Goal: Task Accomplishment & Management: Complete application form

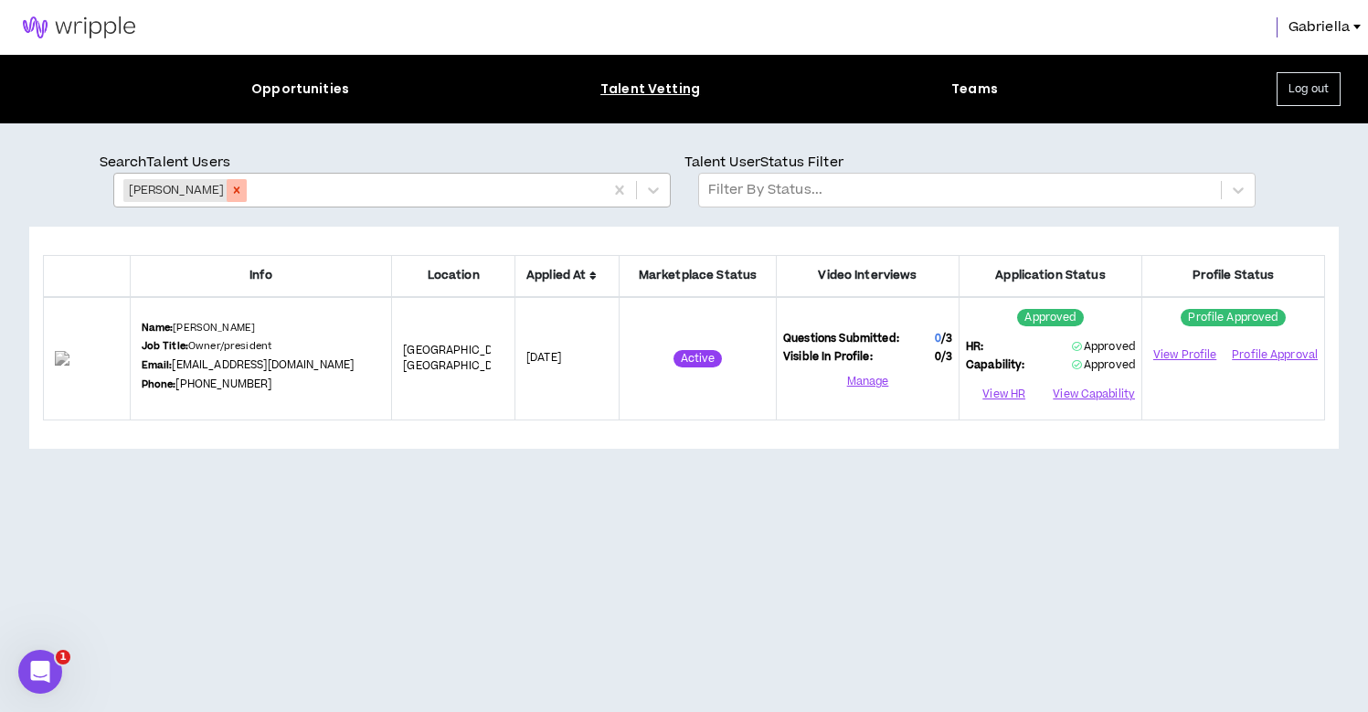
click at [239, 193] on icon "Remove Richard Rubasch" at bounding box center [236, 190] width 13 height 13
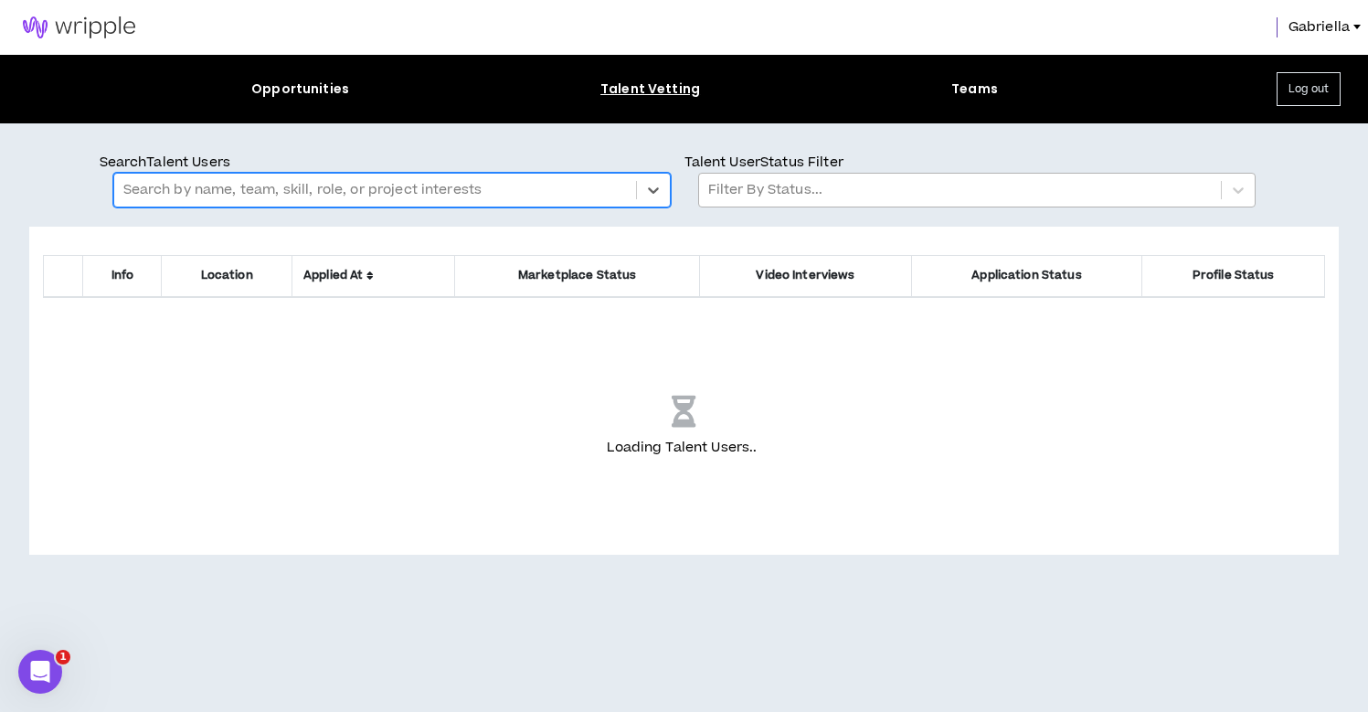
click at [758, 194] on div at bounding box center [960, 190] width 504 height 24
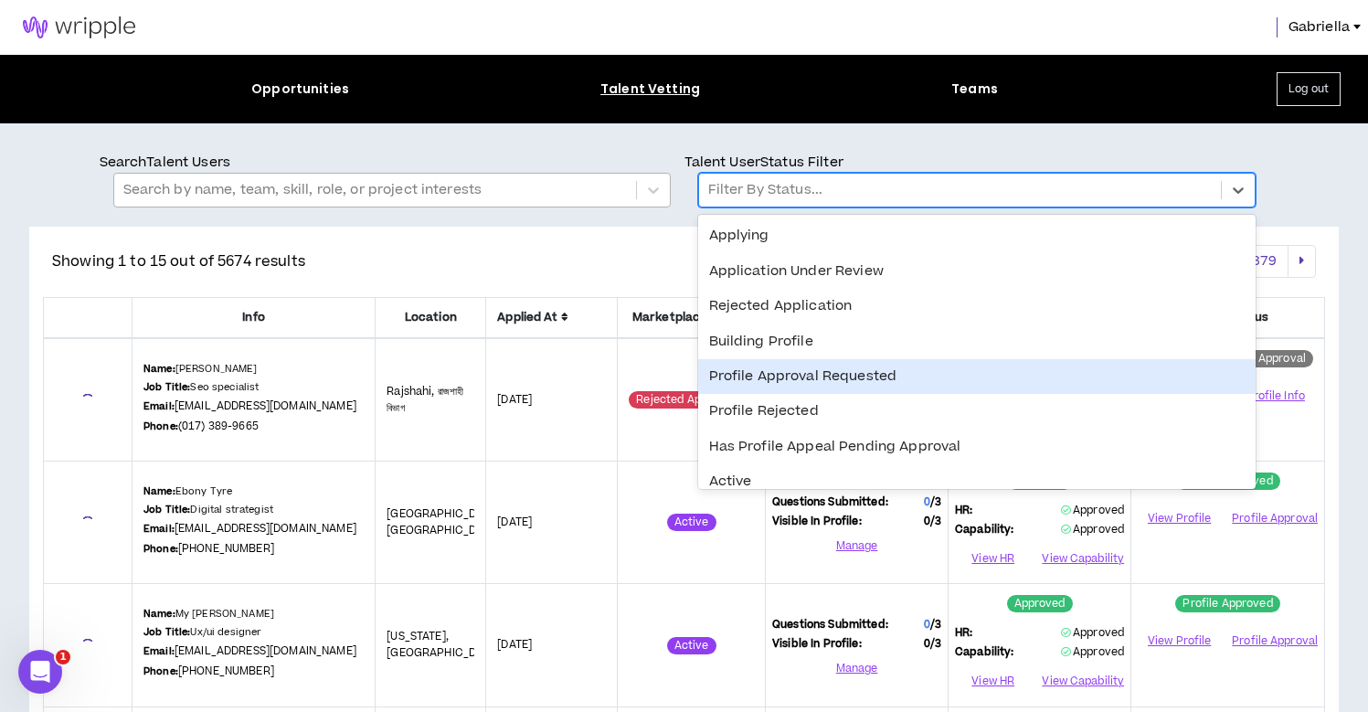
click at [778, 379] on div "Profile Approval Requested" at bounding box center [977, 376] width 558 height 35
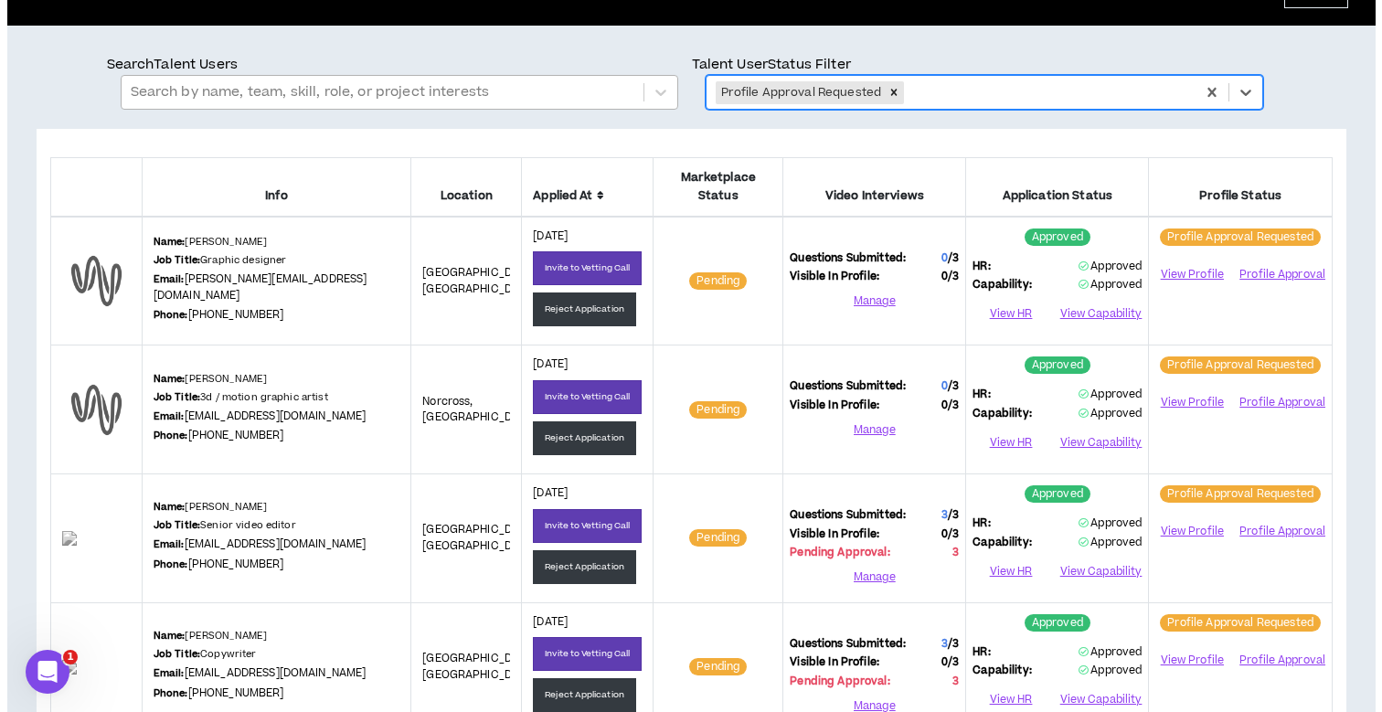
scroll to position [154, 0]
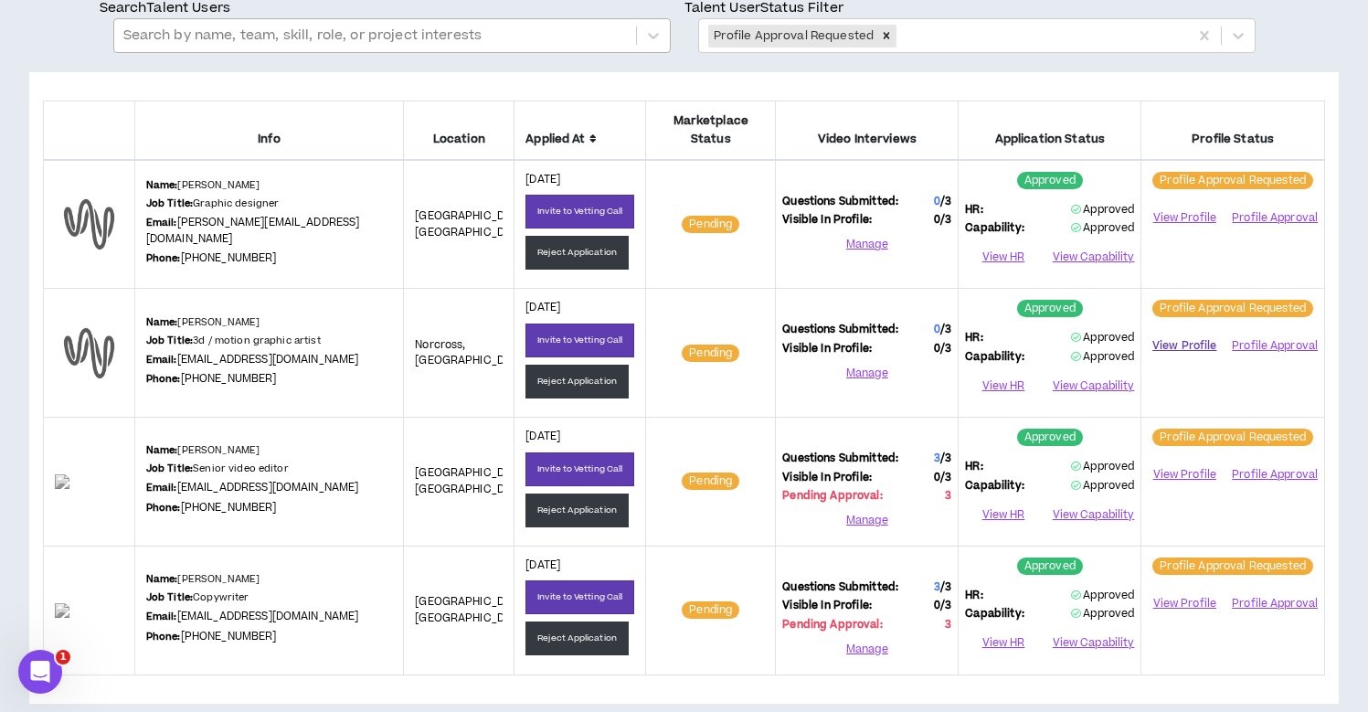
click at [1190, 330] on link "View Profile" at bounding box center [1184, 346] width 73 height 32
click at [1267, 333] on button "Profile Approval" at bounding box center [1274, 346] width 88 height 27
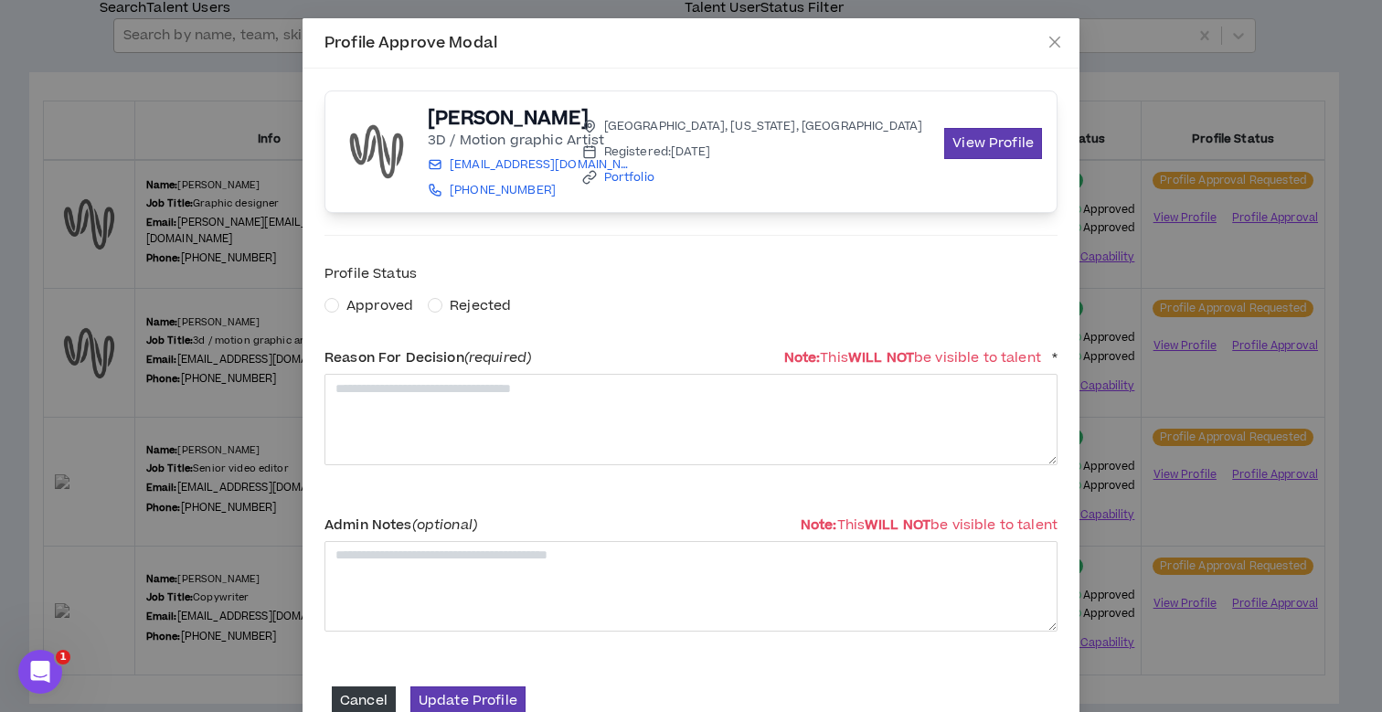
click at [361, 308] on span "Approved" at bounding box center [379, 305] width 67 height 19
click at [375, 383] on textarea at bounding box center [691, 419] width 733 height 90
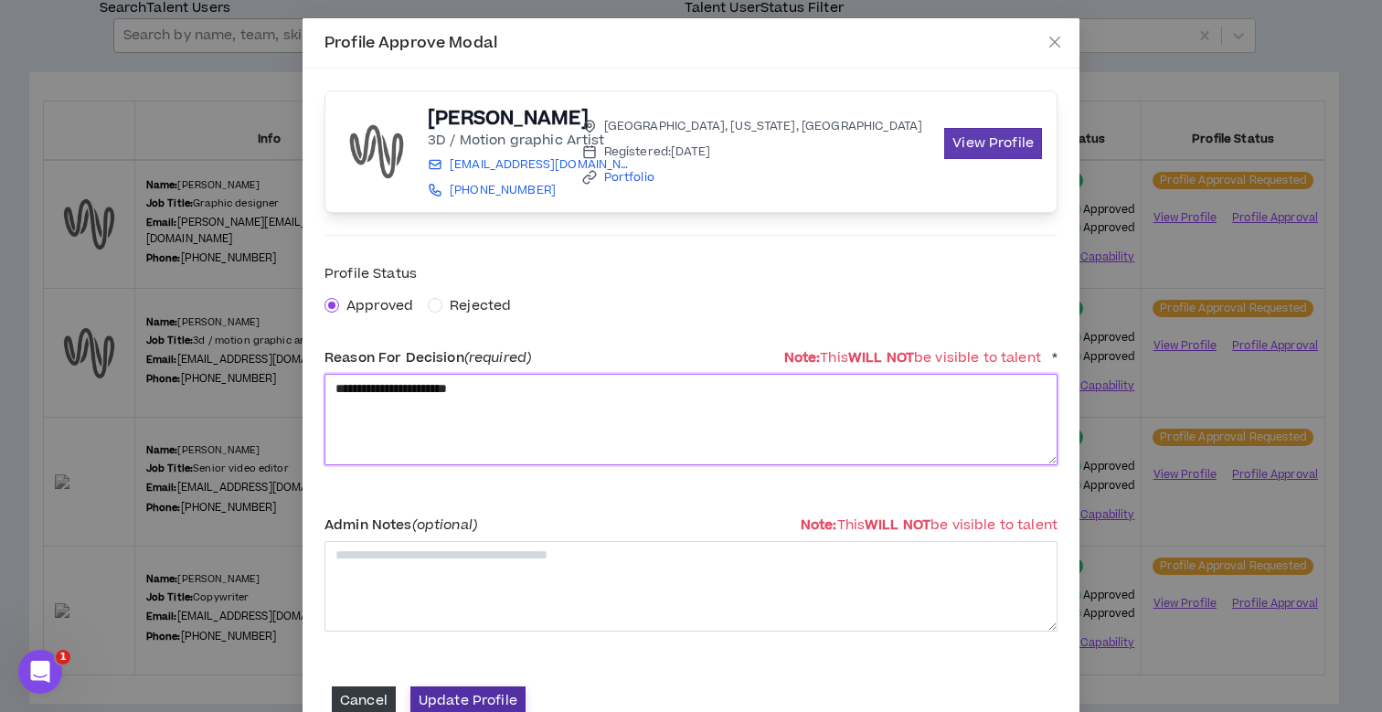
type textarea "**********"
click at [445, 689] on button "Update Profile" at bounding box center [467, 701] width 115 height 28
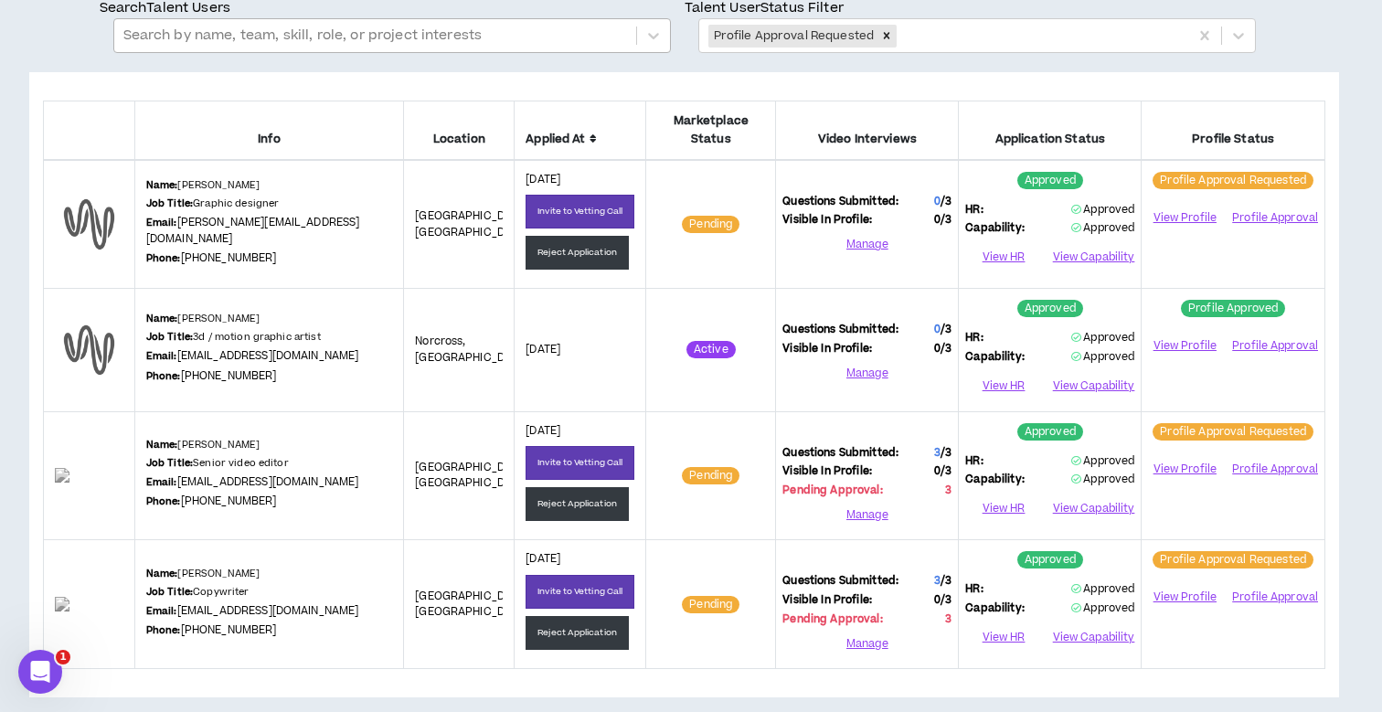
scroll to position [148, 0]
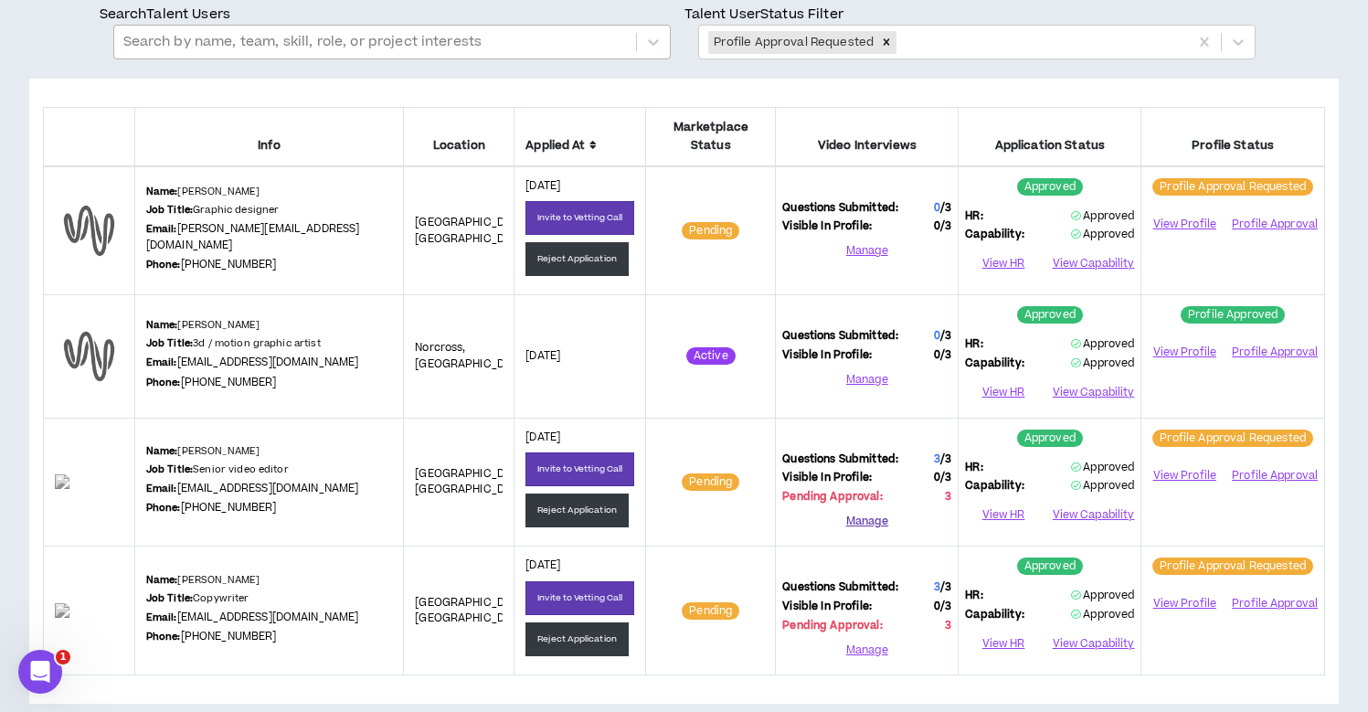
click at [865, 507] on button "Manage" at bounding box center [866, 520] width 169 height 27
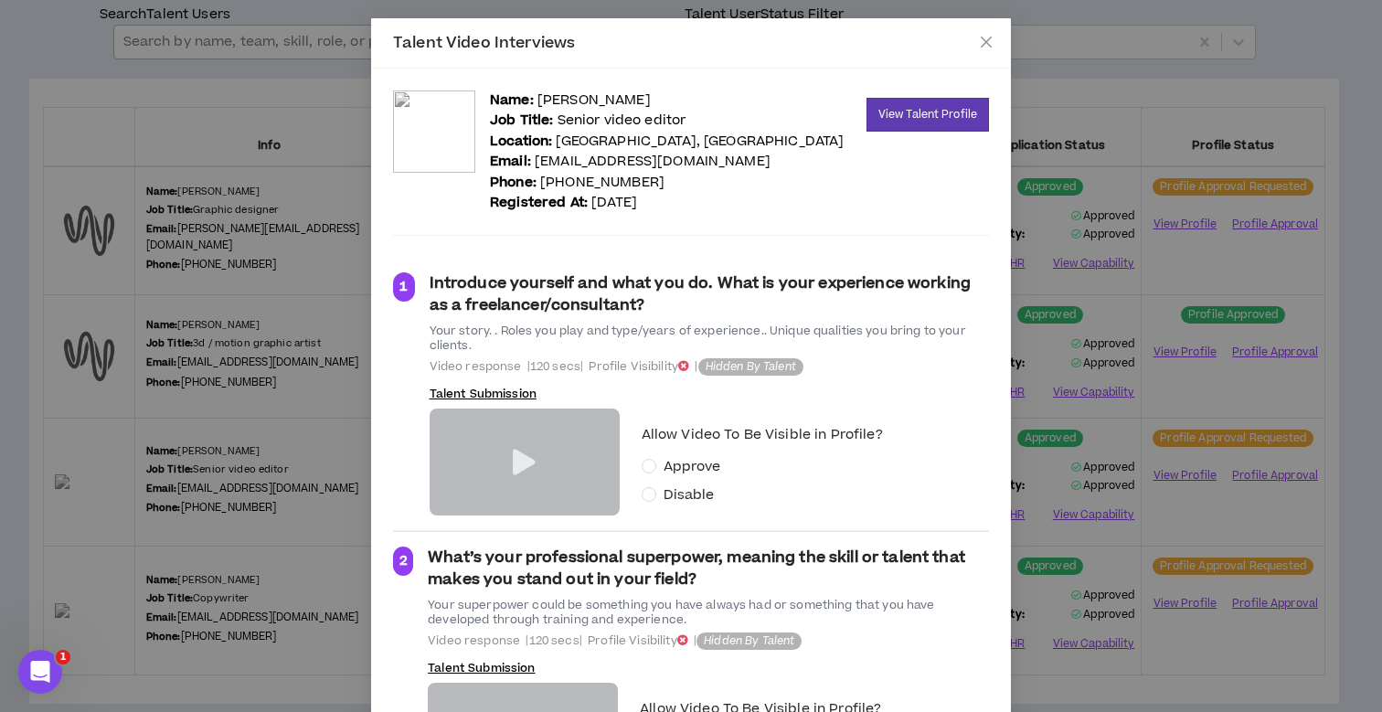
click at [513, 459] on icon at bounding box center [524, 463] width 23 height 26
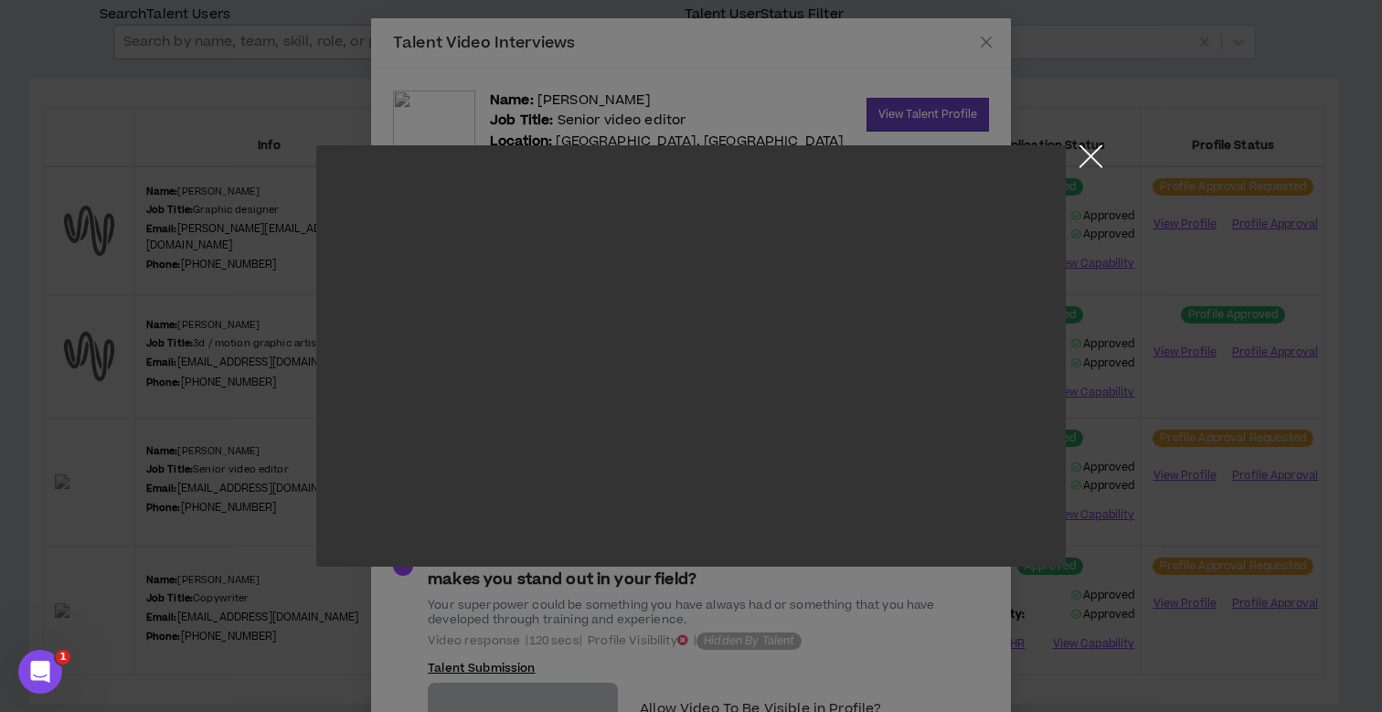
click at [1084, 159] on button "Close the modal by clicking here" at bounding box center [1091, 161] width 32 height 32
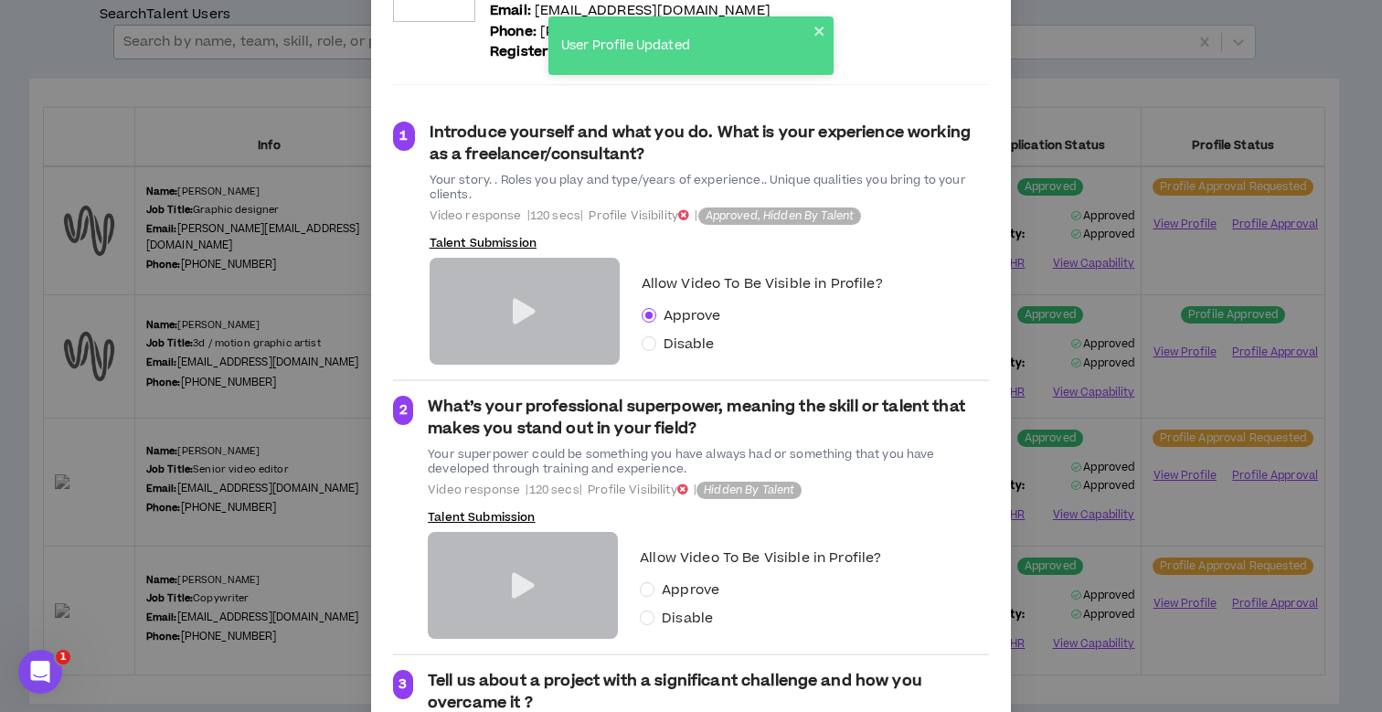
scroll to position [261, 0]
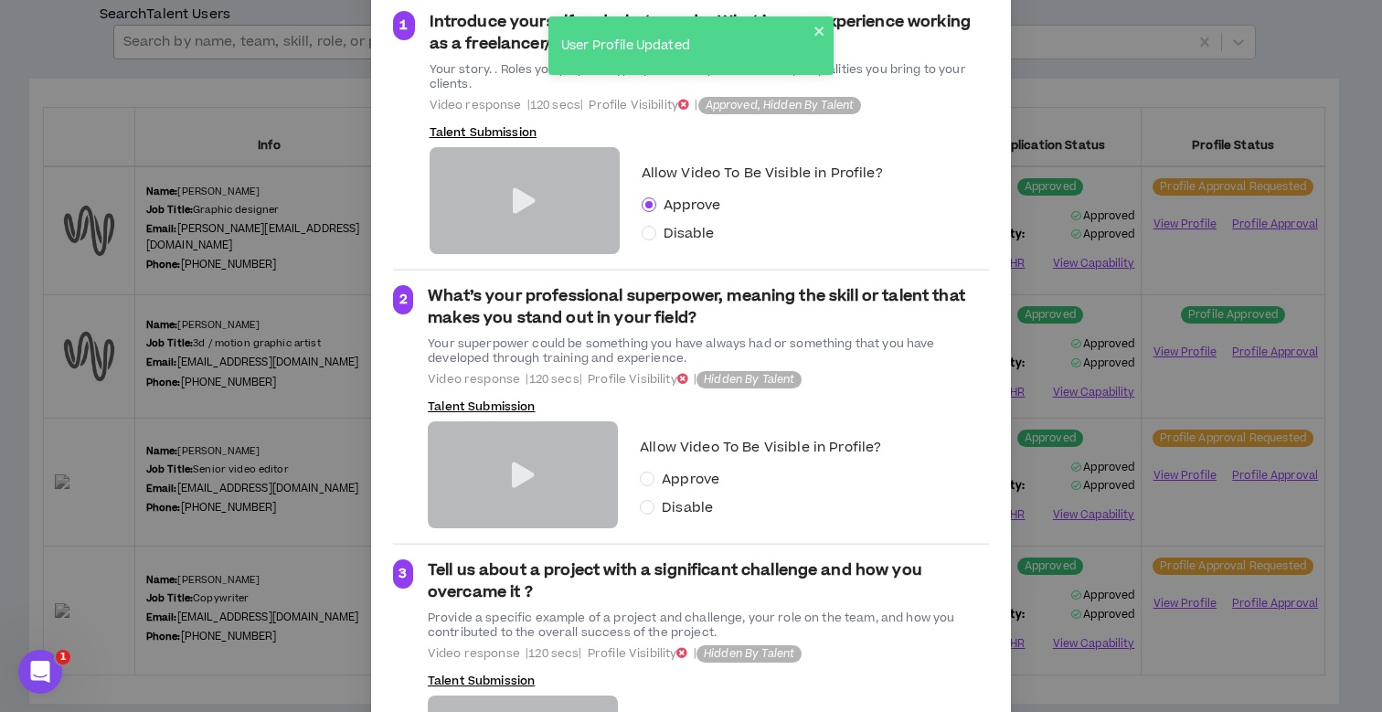
click at [512, 474] on icon at bounding box center [523, 476] width 23 height 26
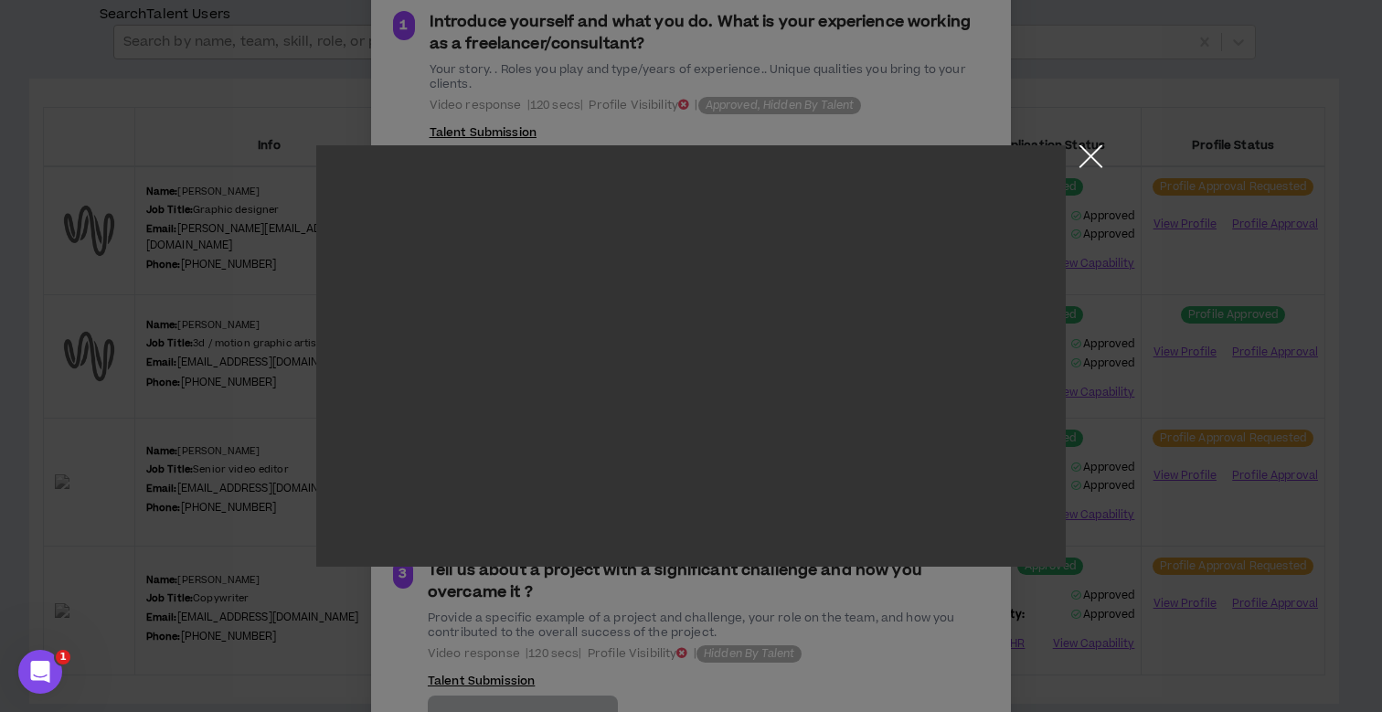
click at [1087, 155] on button "Close the modal by clicking here" at bounding box center [1091, 161] width 32 height 32
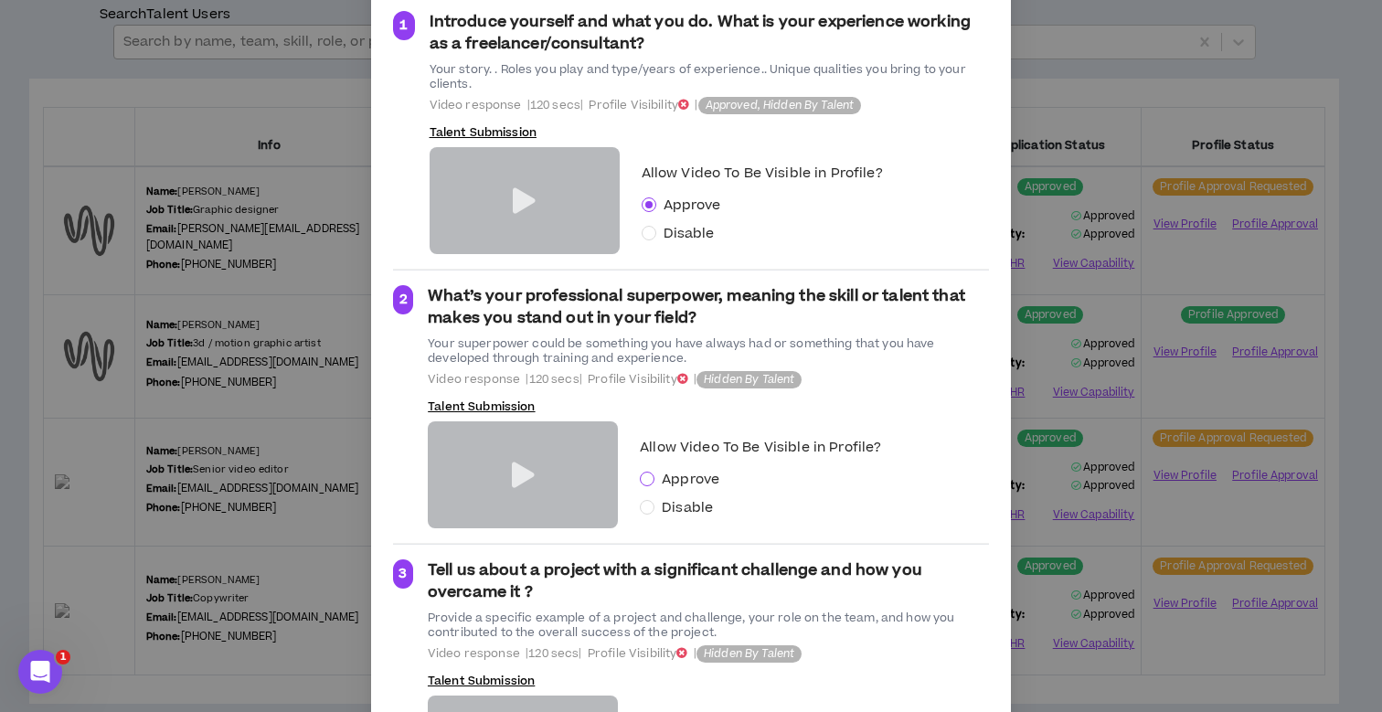
click at [644, 478] on span at bounding box center [647, 479] width 15 height 15
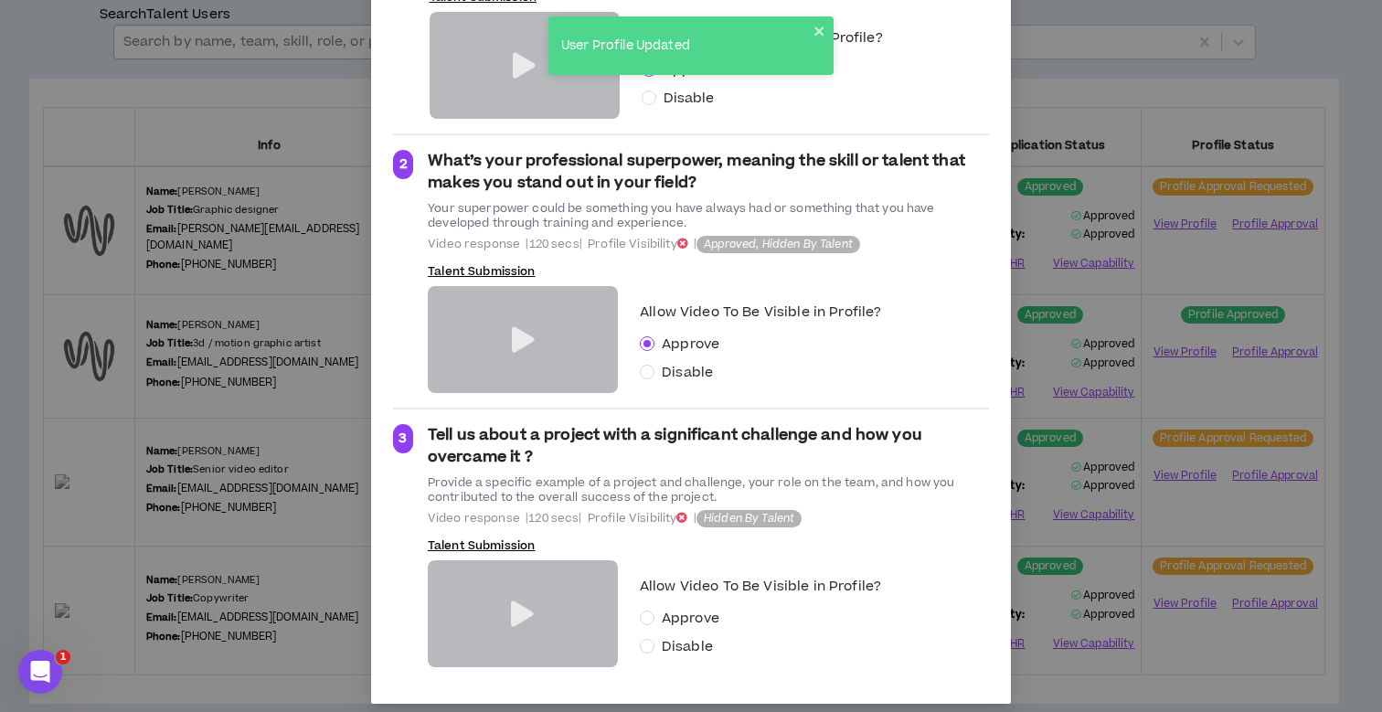
scroll to position [409, 0]
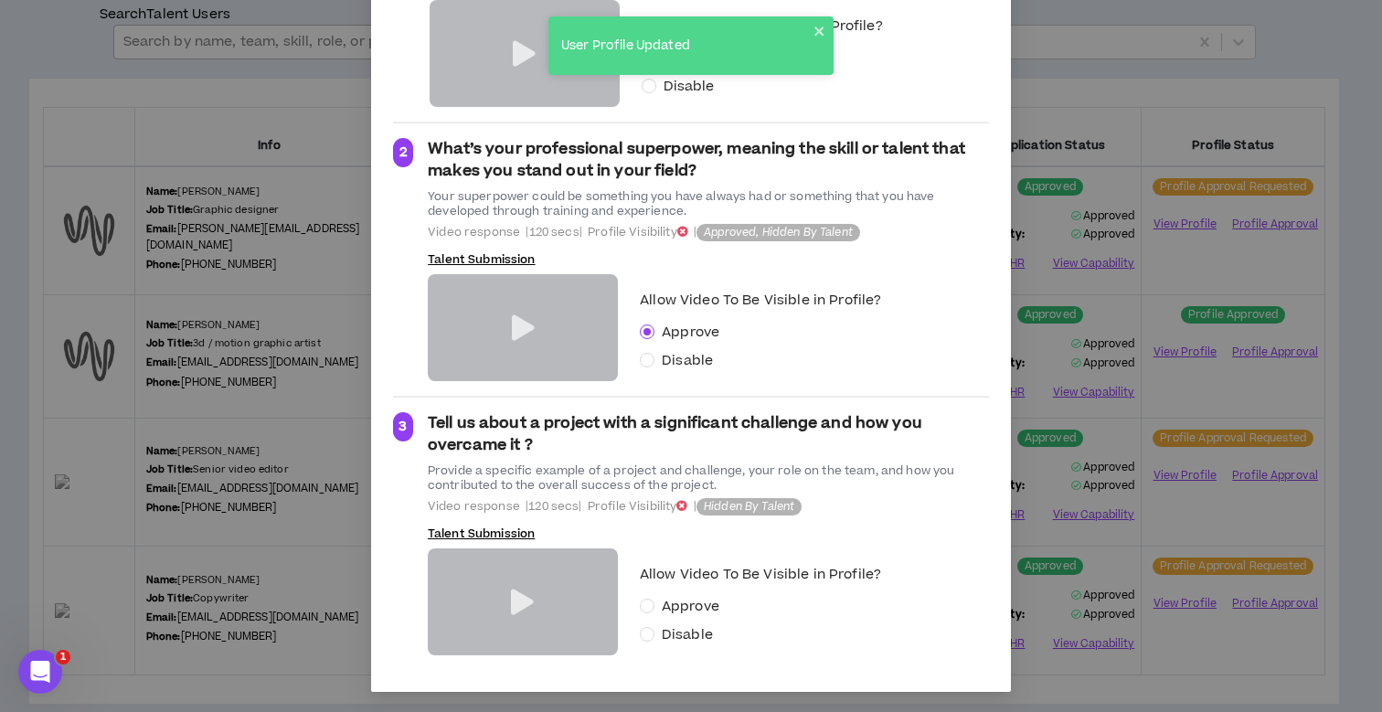
click at [511, 601] on icon at bounding box center [522, 603] width 23 height 26
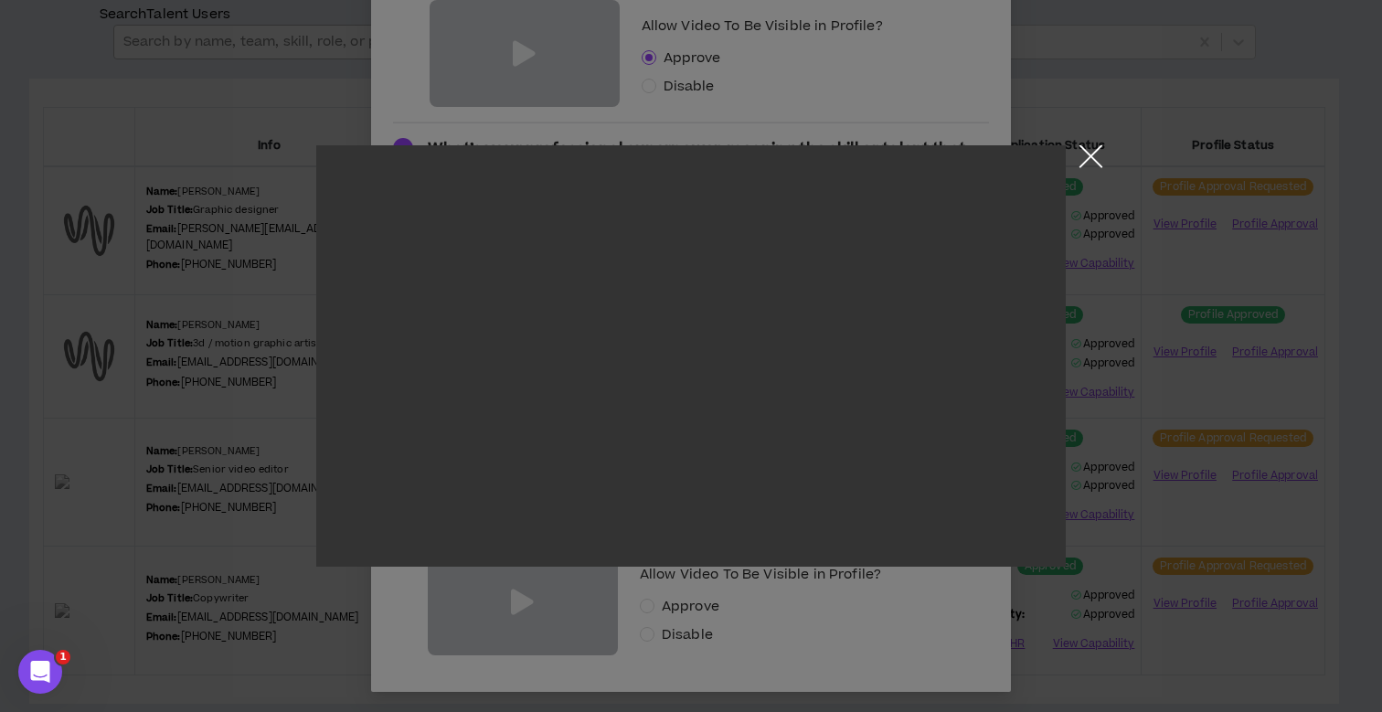
click at [1091, 158] on button "Close the modal by clicking here" at bounding box center [1091, 161] width 32 height 32
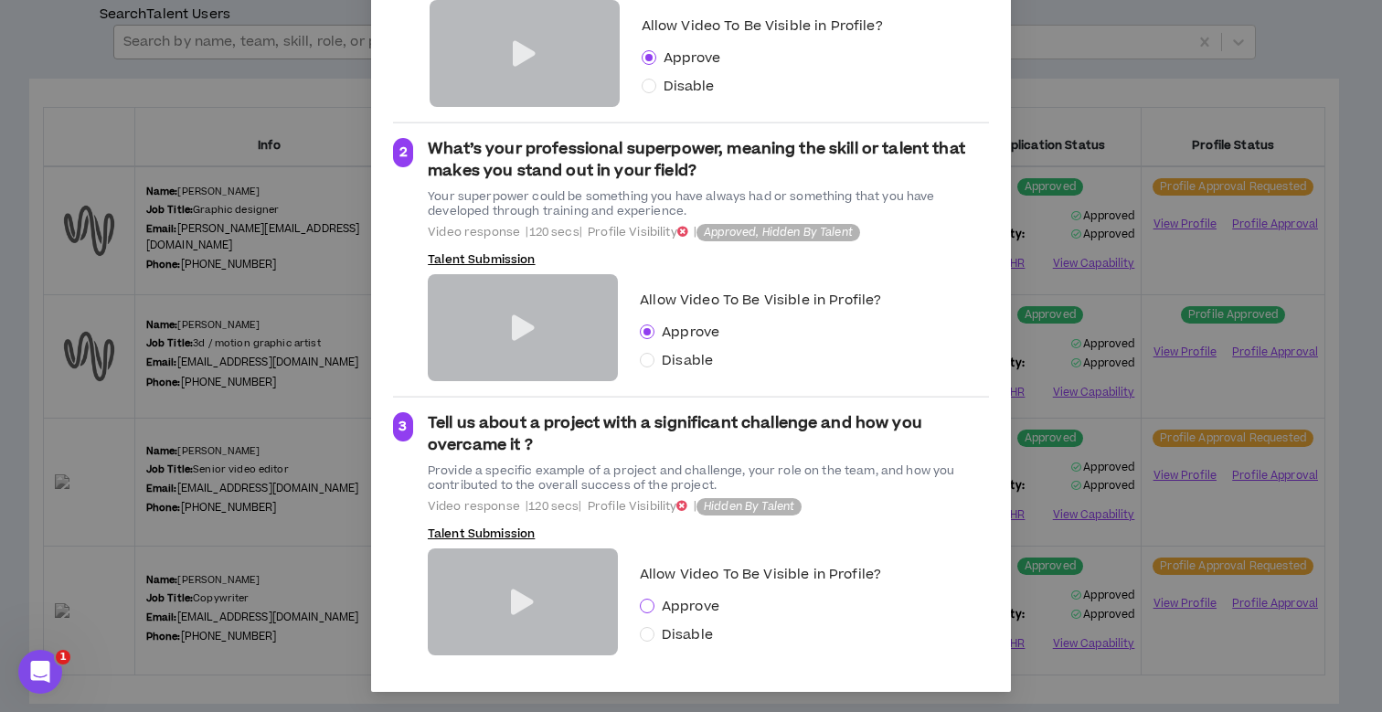
click at [645, 604] on span at bounding box center [647, 606] width 15 height 15
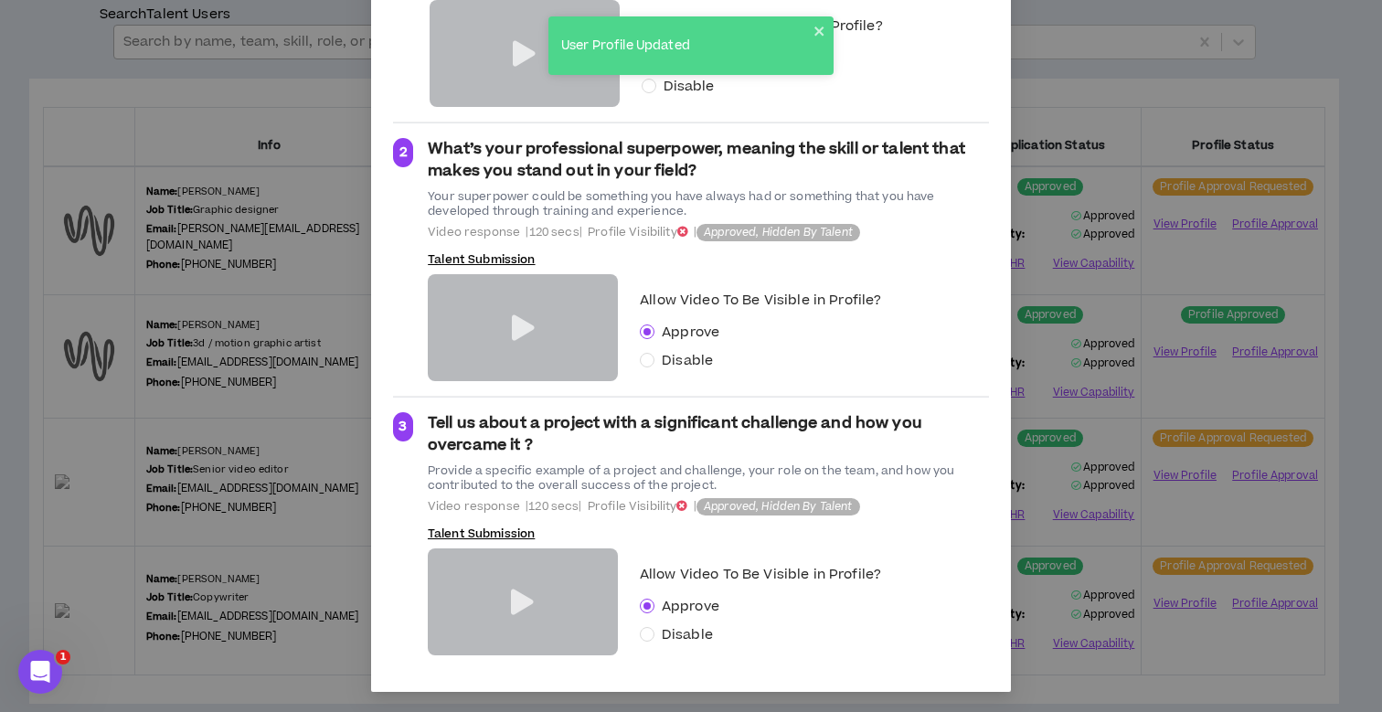
scroll to position [0, 0]
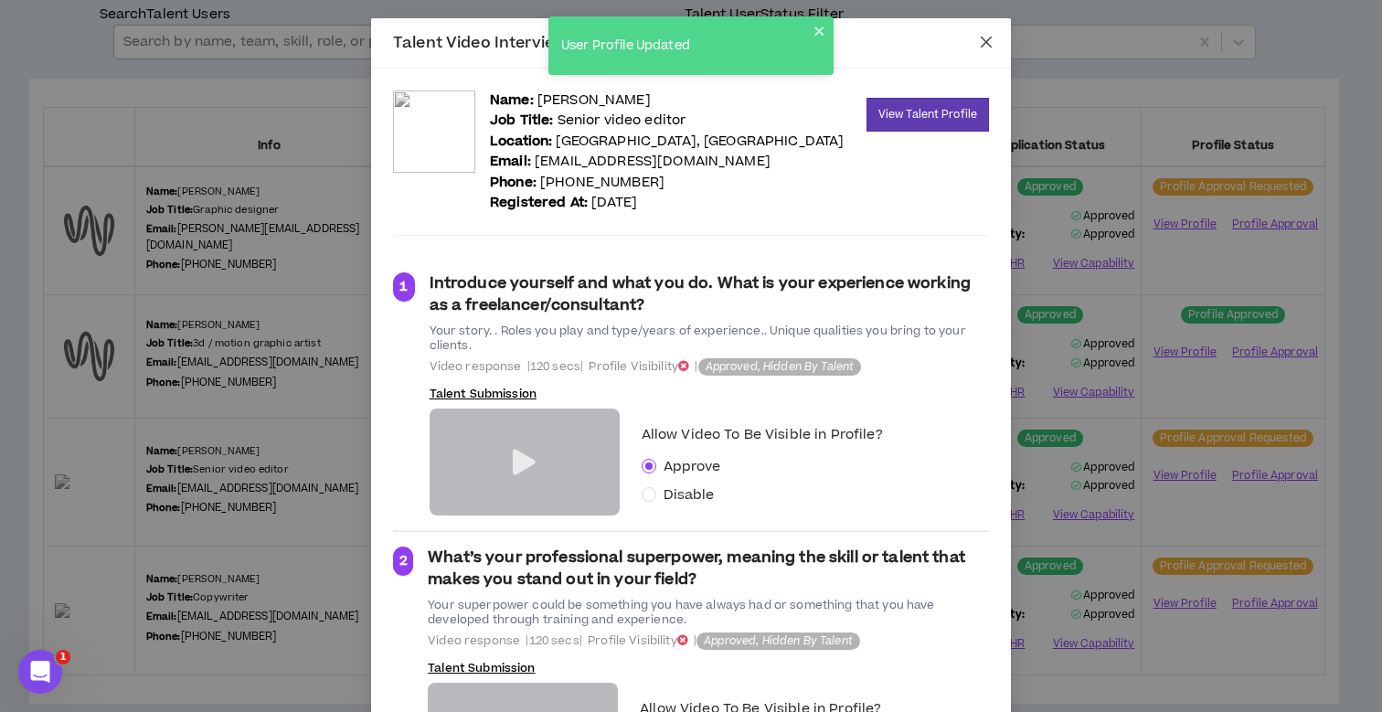
click at [981, 47] on icon "close" at bounding box center [986, 42] width 15 height 15
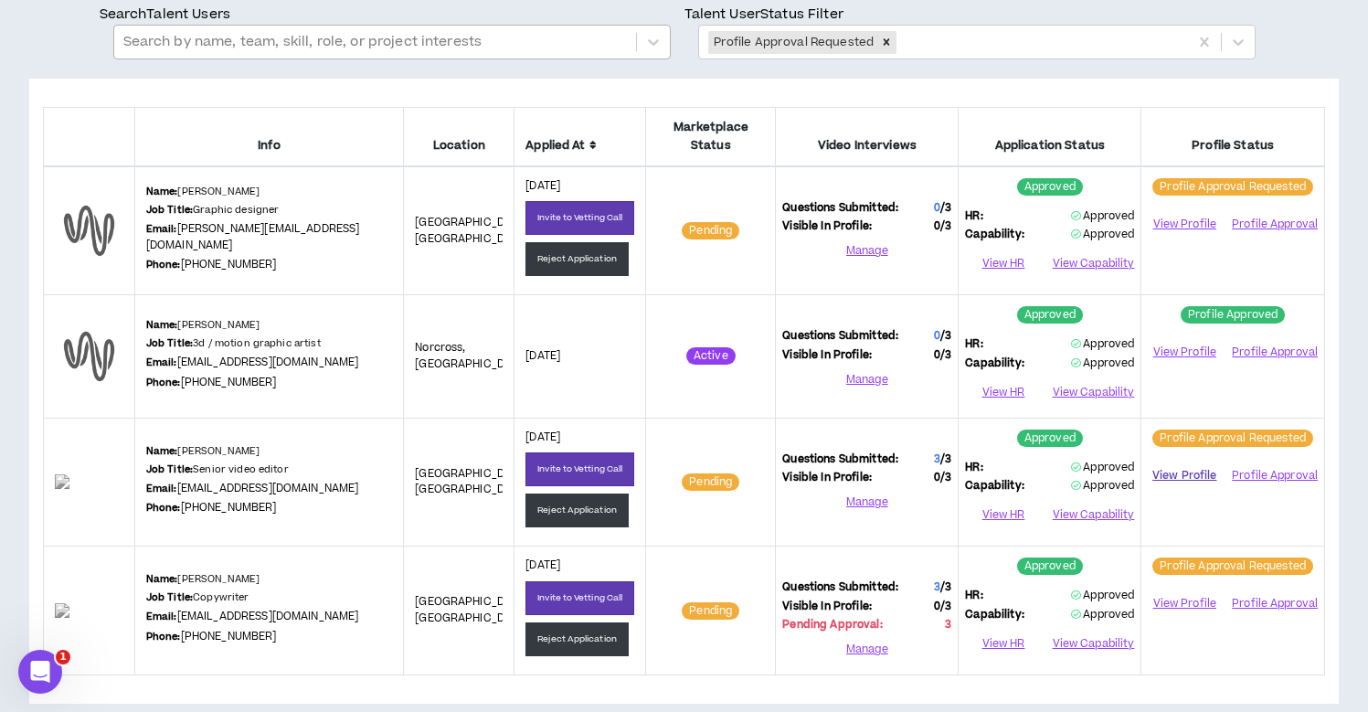
click at [1179, 460] on link "View Profile" at bounding box center [1184, 476] width 73 height 32
click at [1271, 462] on button "Profile Approval" at bounding box center [1274, 475] width 88 height 27
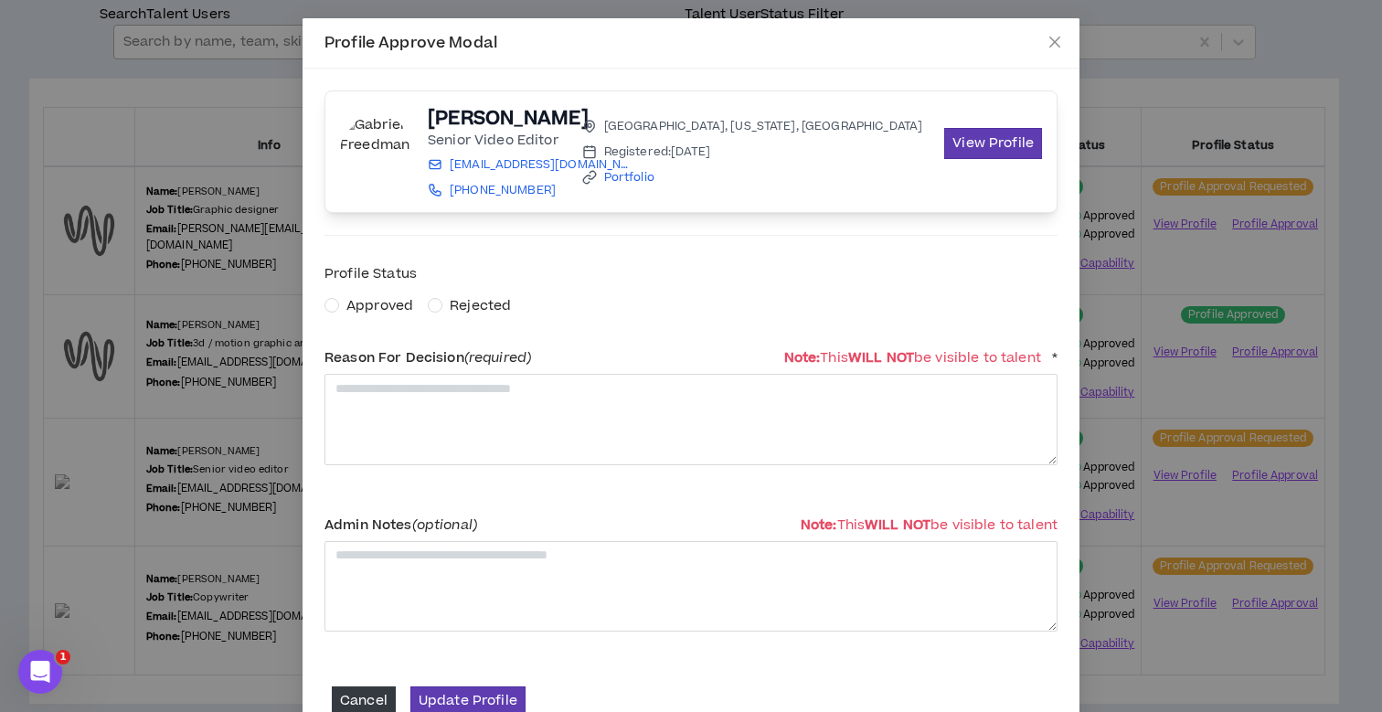
click at [367, 301] on span "Approved" at bounding box center [379, 305] width 67 height 19
click at [382, 399] on textarea at bounding box center [691, 419] width 733 height 90
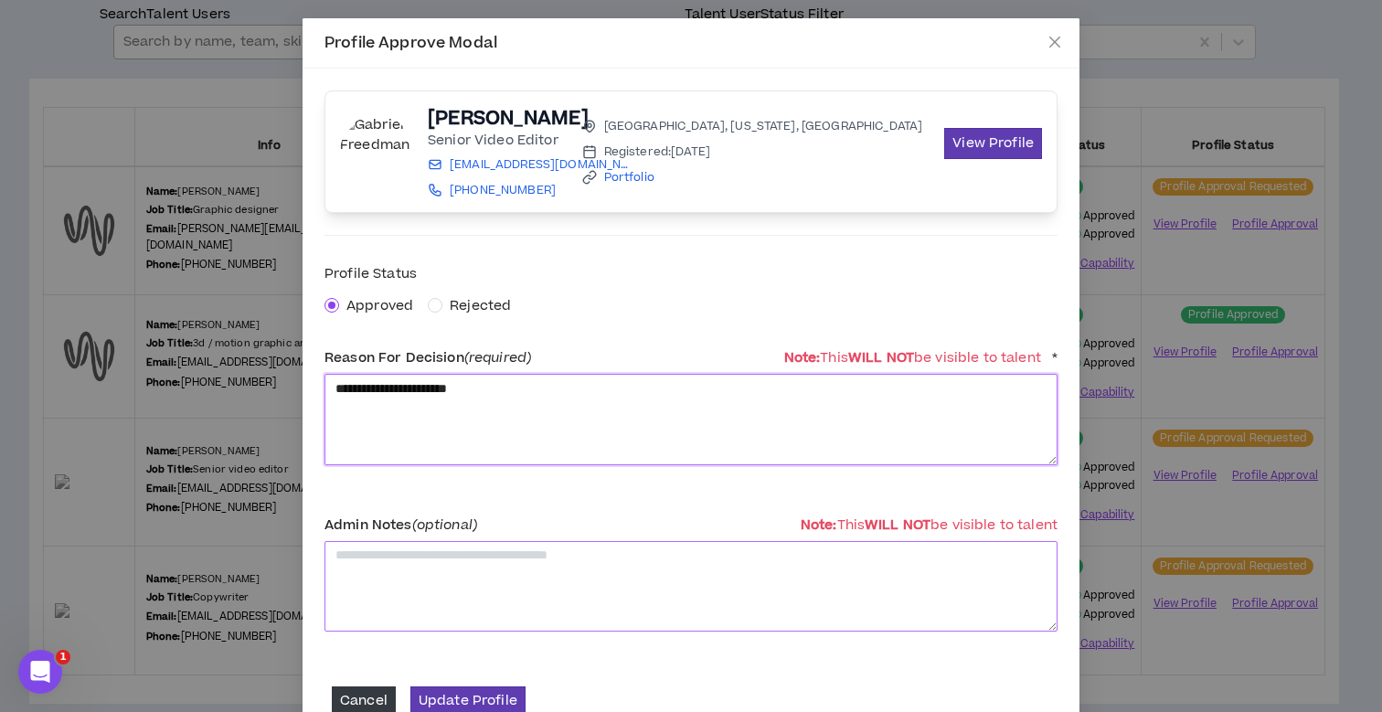
scroll to position [46, 0]
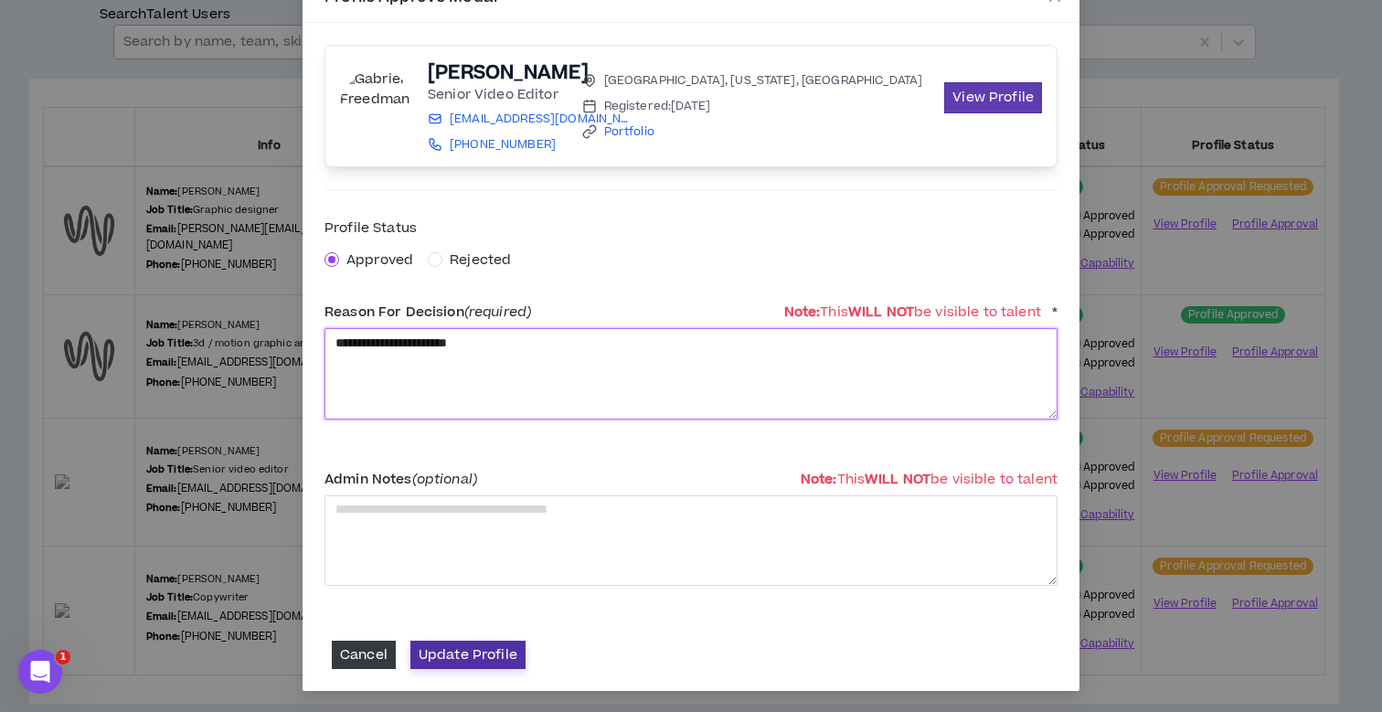
type textarea "**********"
click at [460, 645] on button "Update Profile" at bounding box center [467, 655] width 115 height 28
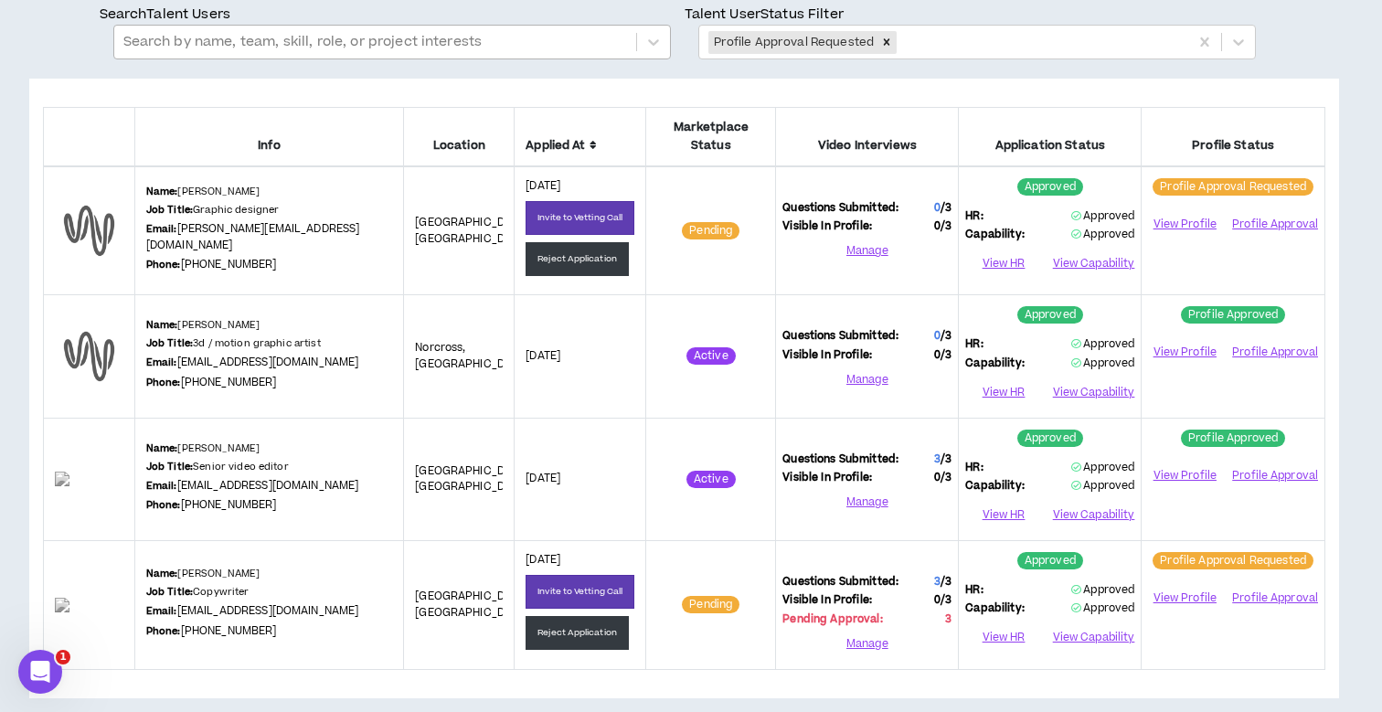
scroll to position [145, 0]
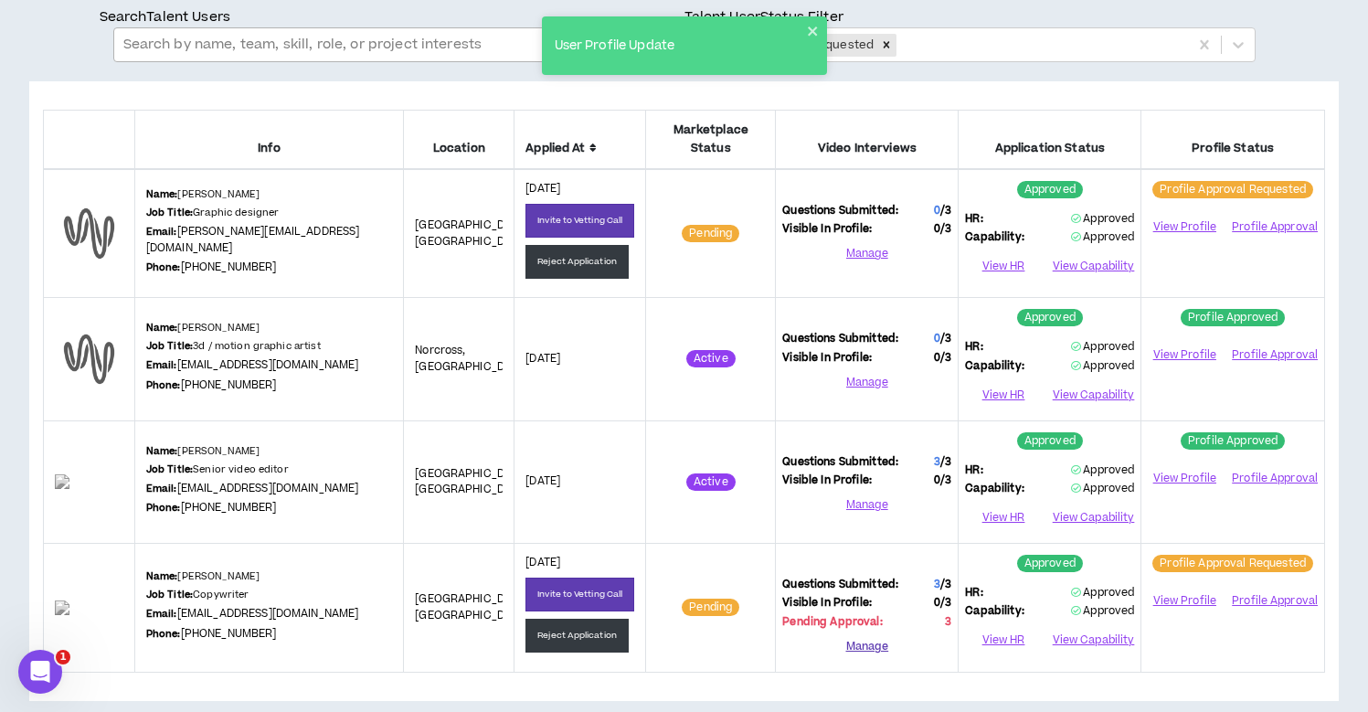
click at [865, 633] on button "Manage" at bounding box center [866, 646] width 169 height 27
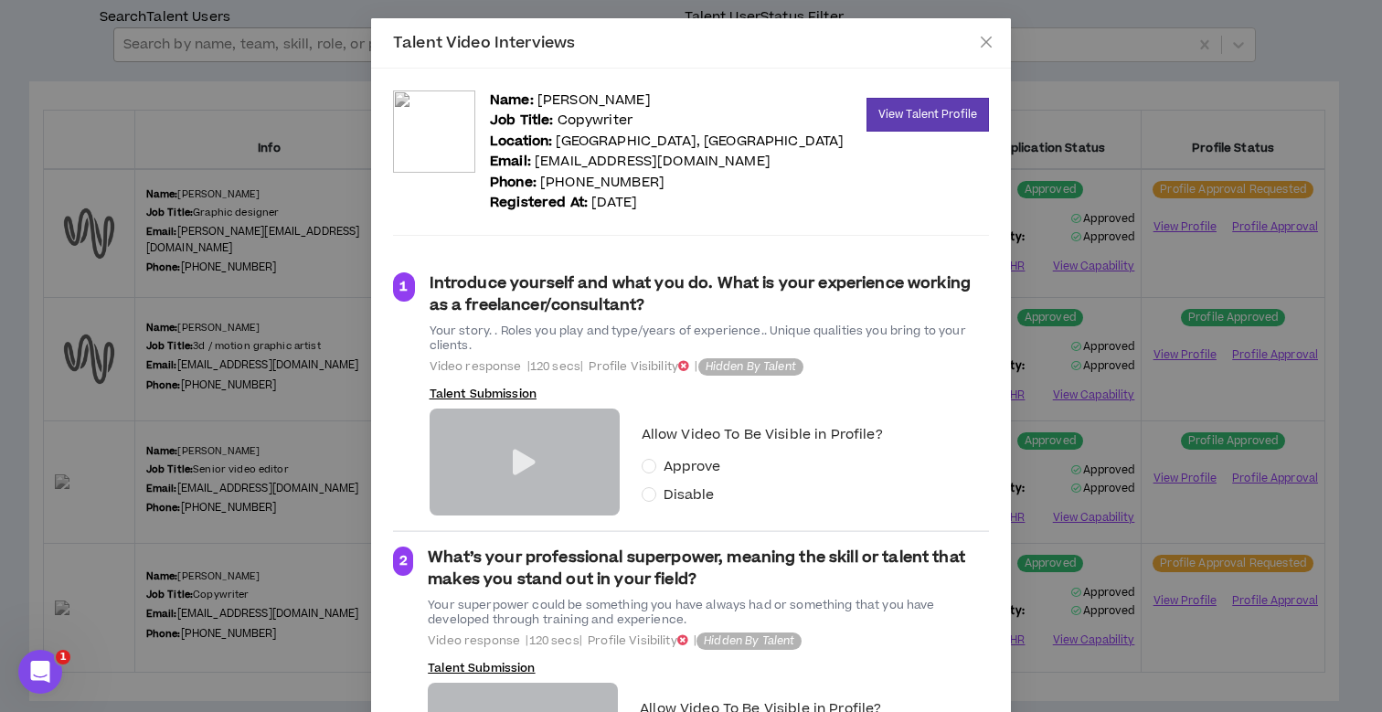
click at [513, 454] on icon at bounding box center [524, 463] width 23 height 26
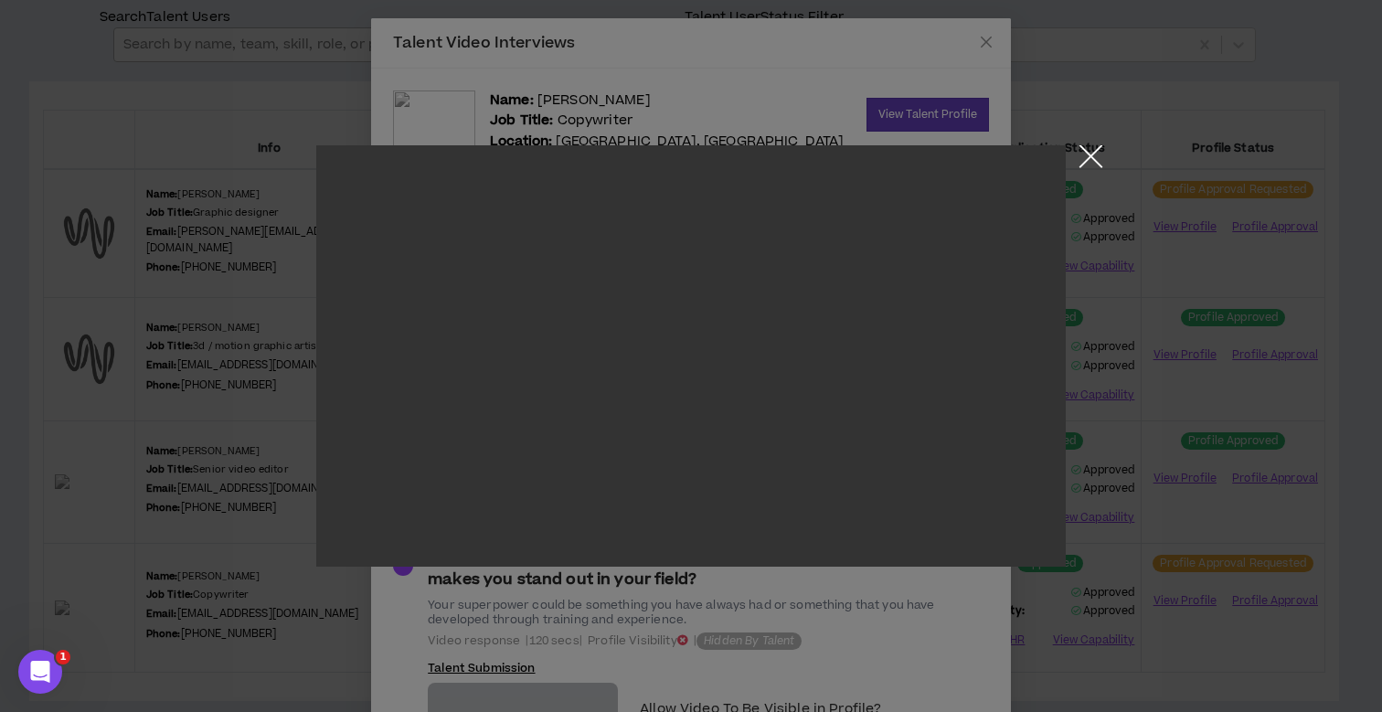
click at [1093, 153] on button "Close the modal by clicking here" at bounding box center [1091, 161] width 32 height 32
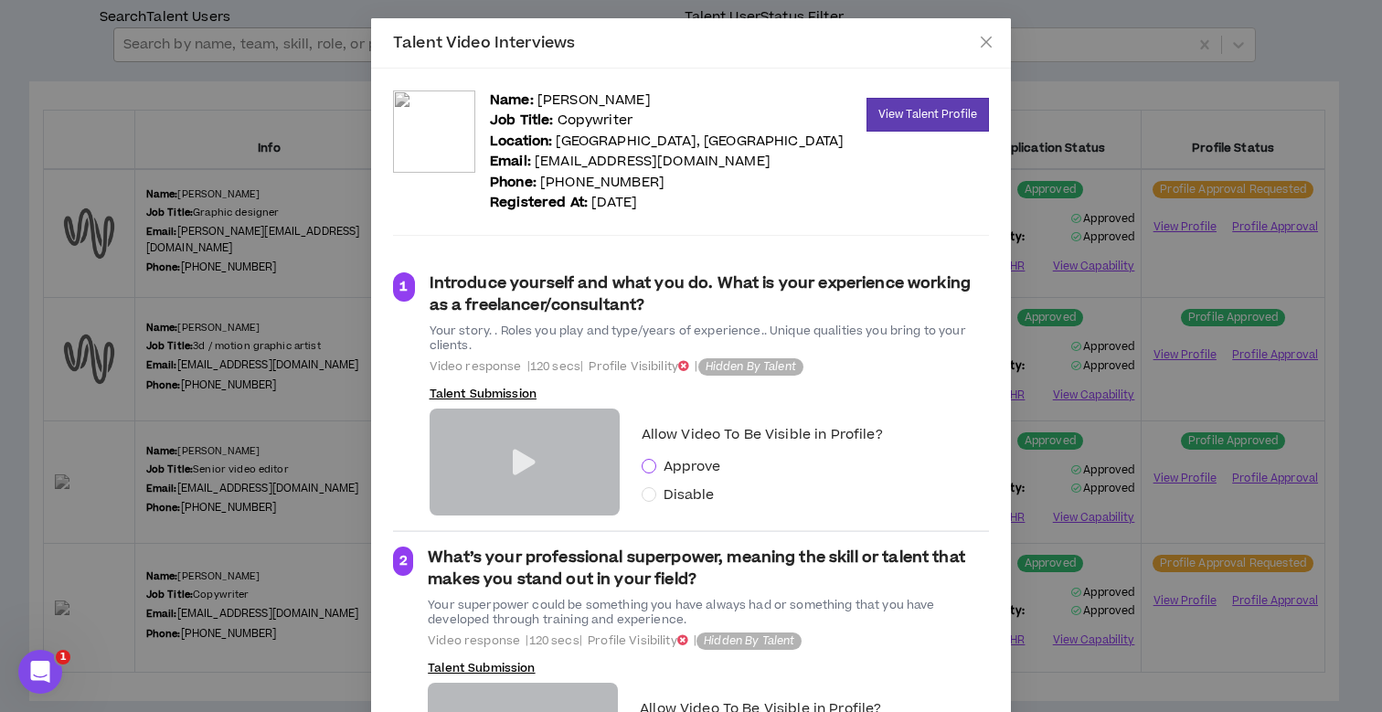
click at [646, 471] on span at bounding box center [649, 466] width 15 height 15
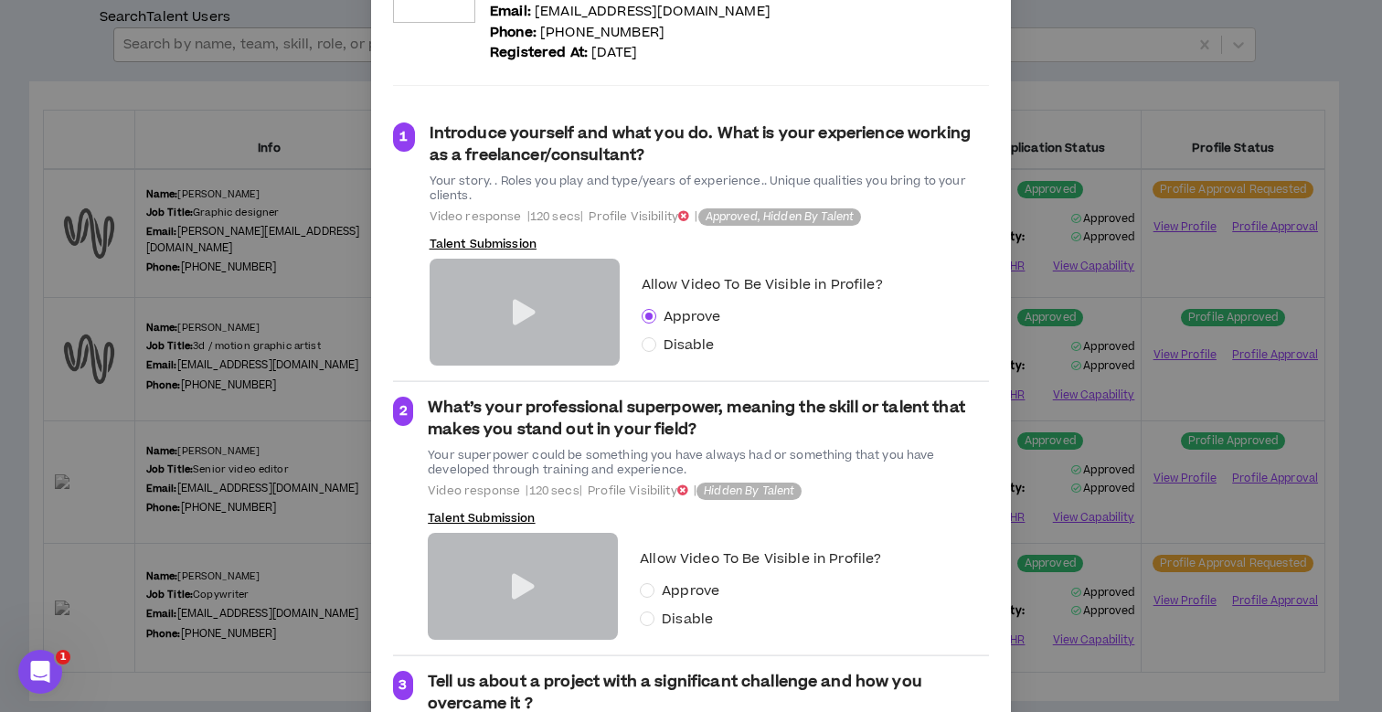
scroll to position [409, 0]
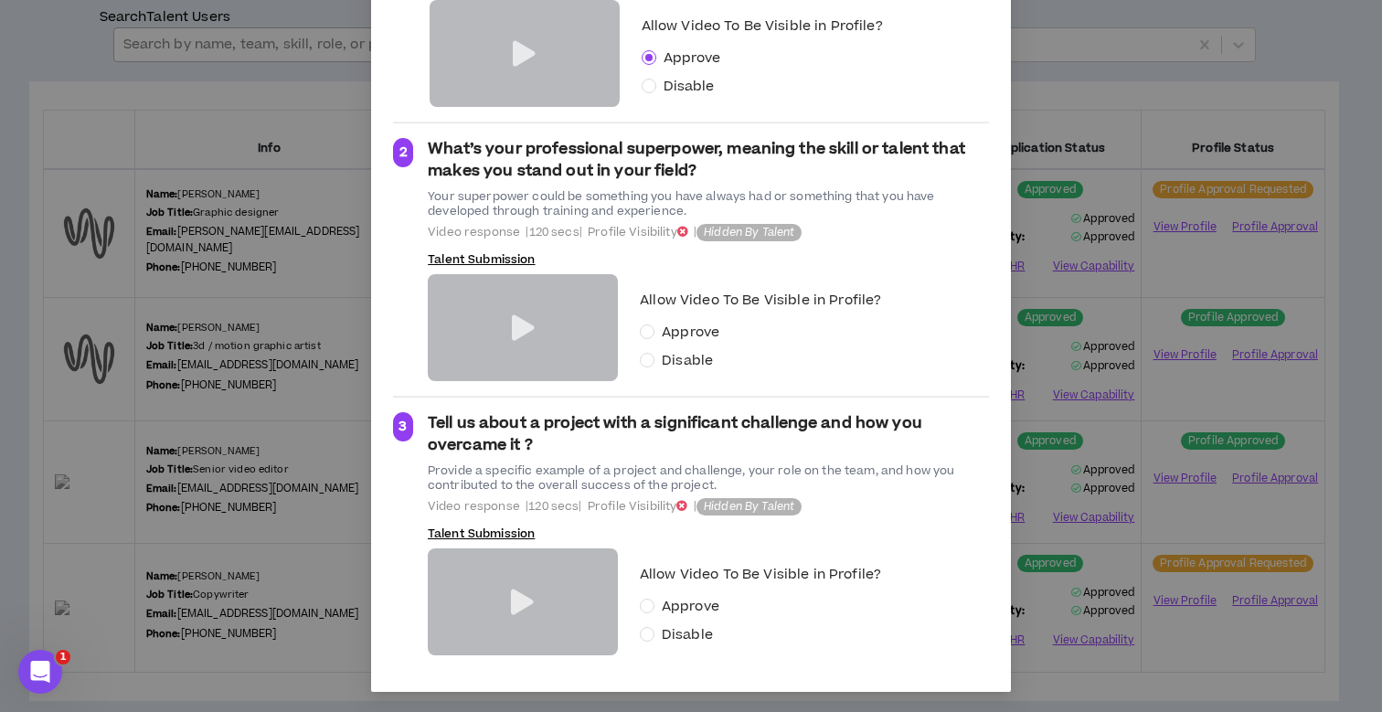
click at [512, 319] on icon at bounding box center [523, 328] width 23 height 26
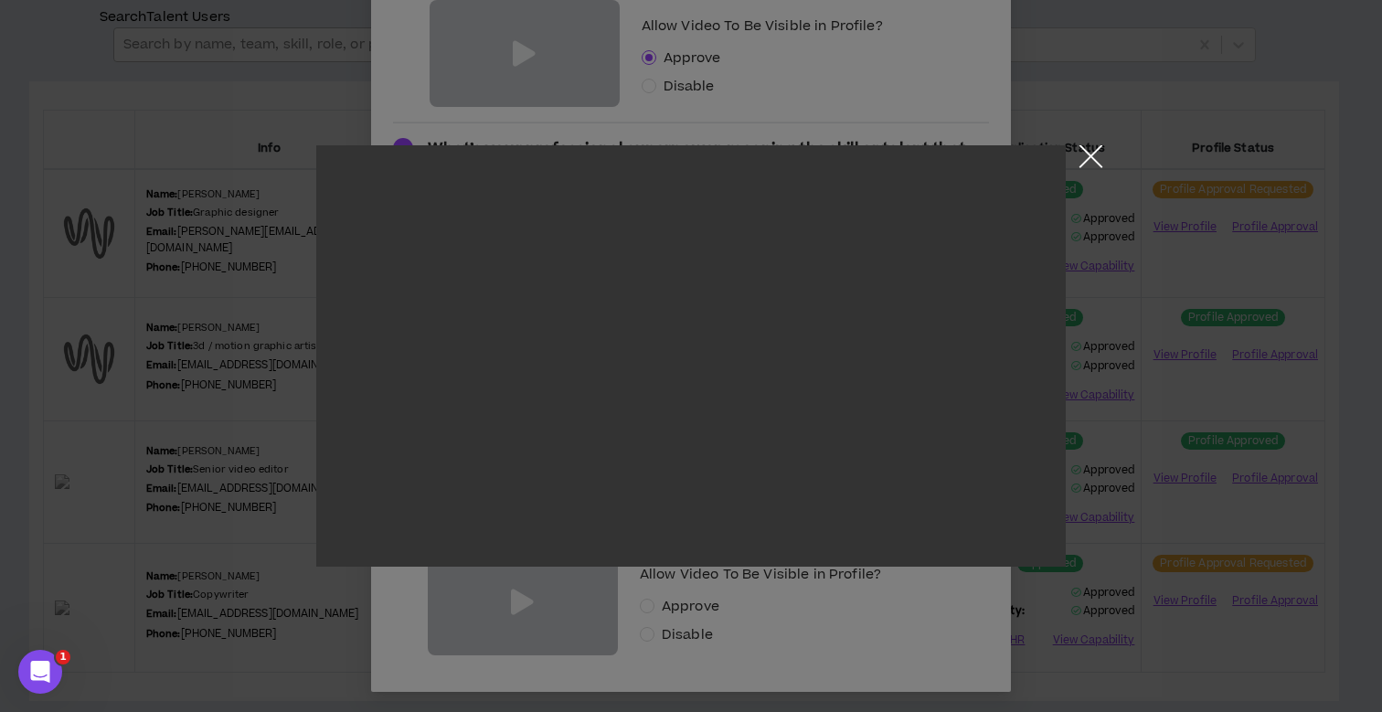
click at [1089, 155] on button "Close the modal by clicking here" at bounding box center [1091, 161] width 32 height 32
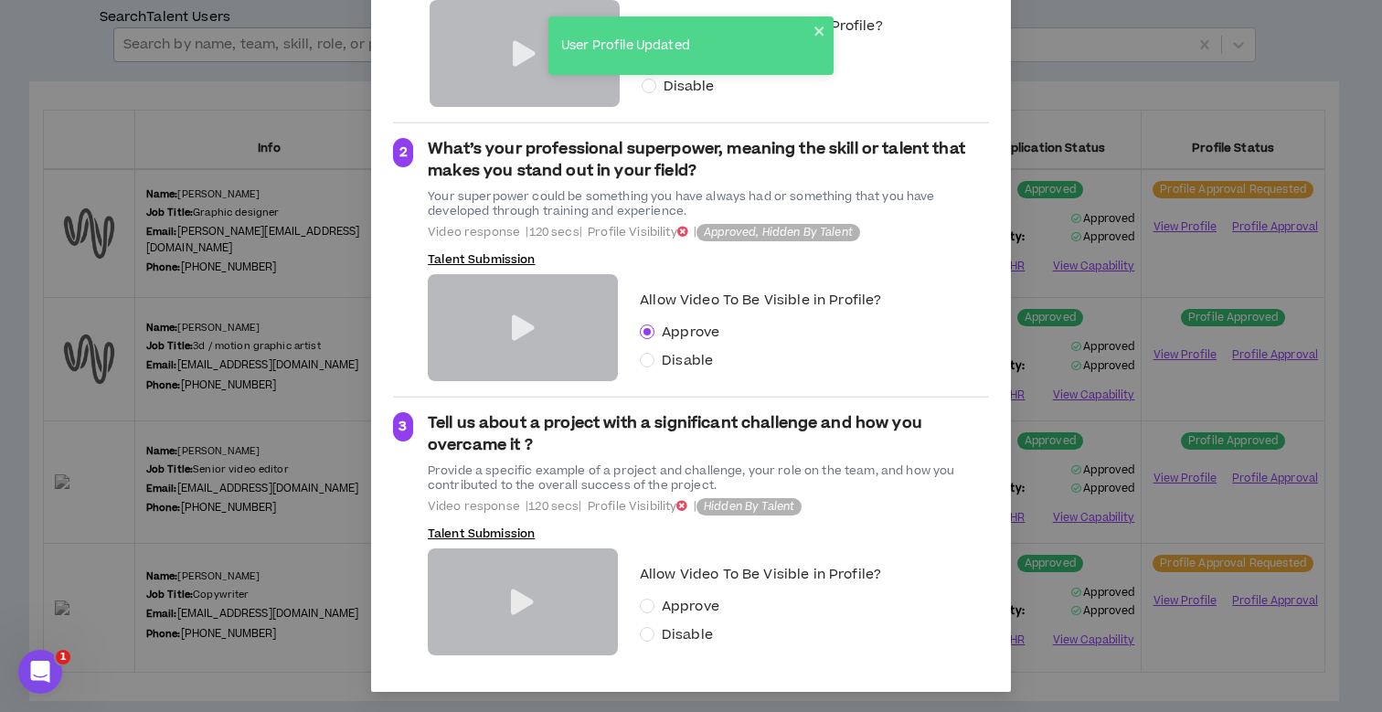
click at [511, 601] on icon at bounding box center [522, 603] width 23 height 26
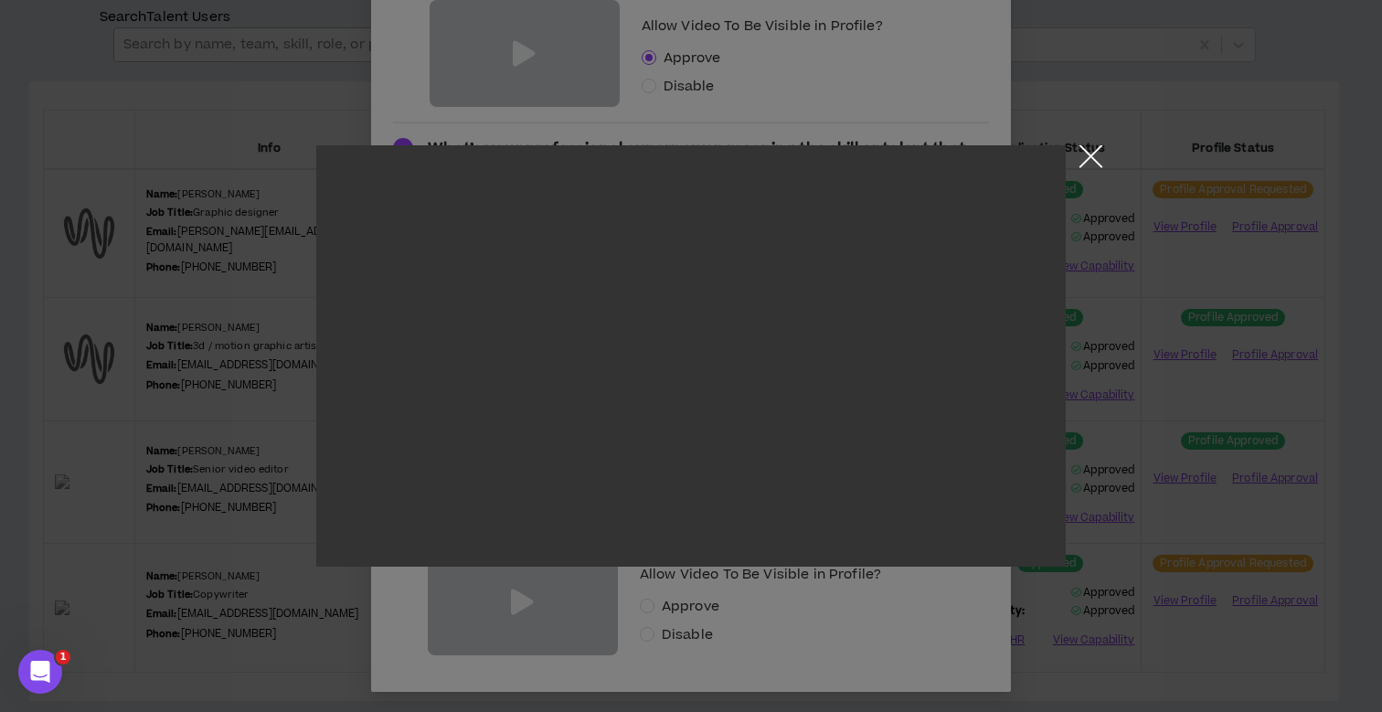
click at [1090, 151] on button "Close the modal by clicking here" at bounding box center [1091, 161] width 32 height 32
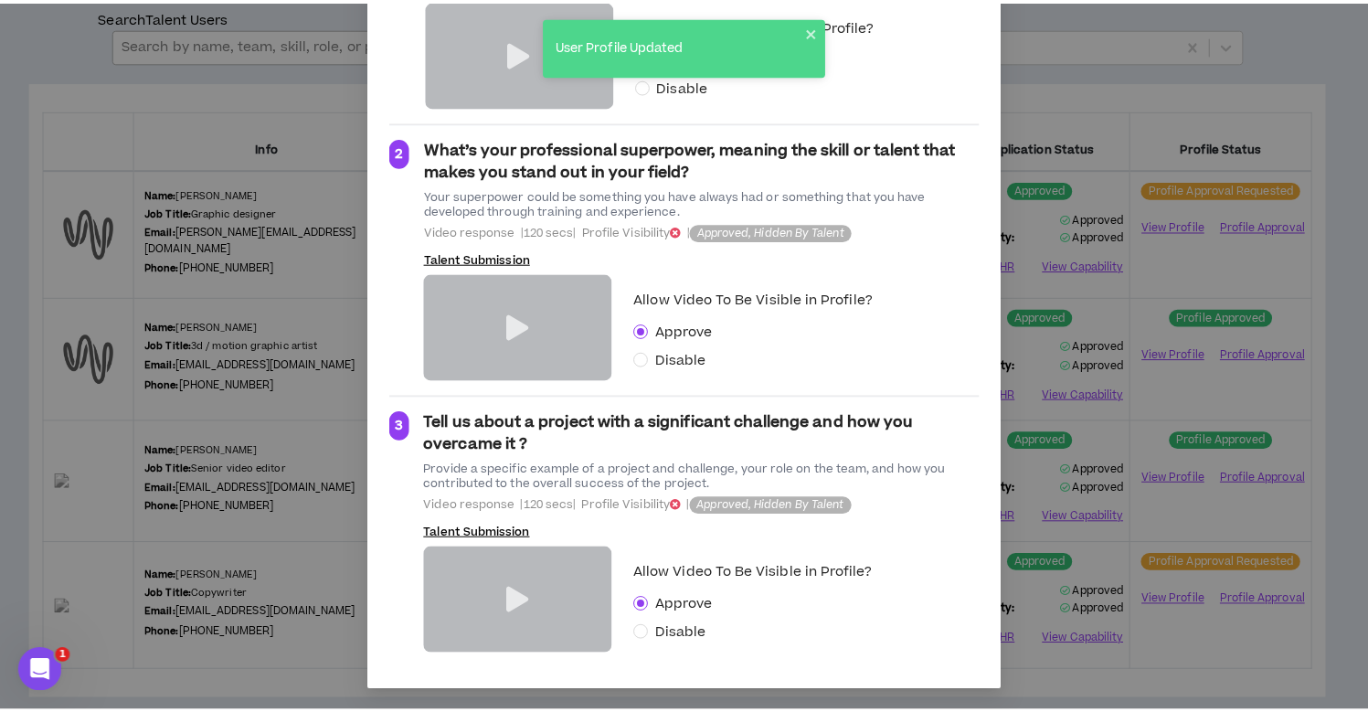
scroll to position [0, 0]
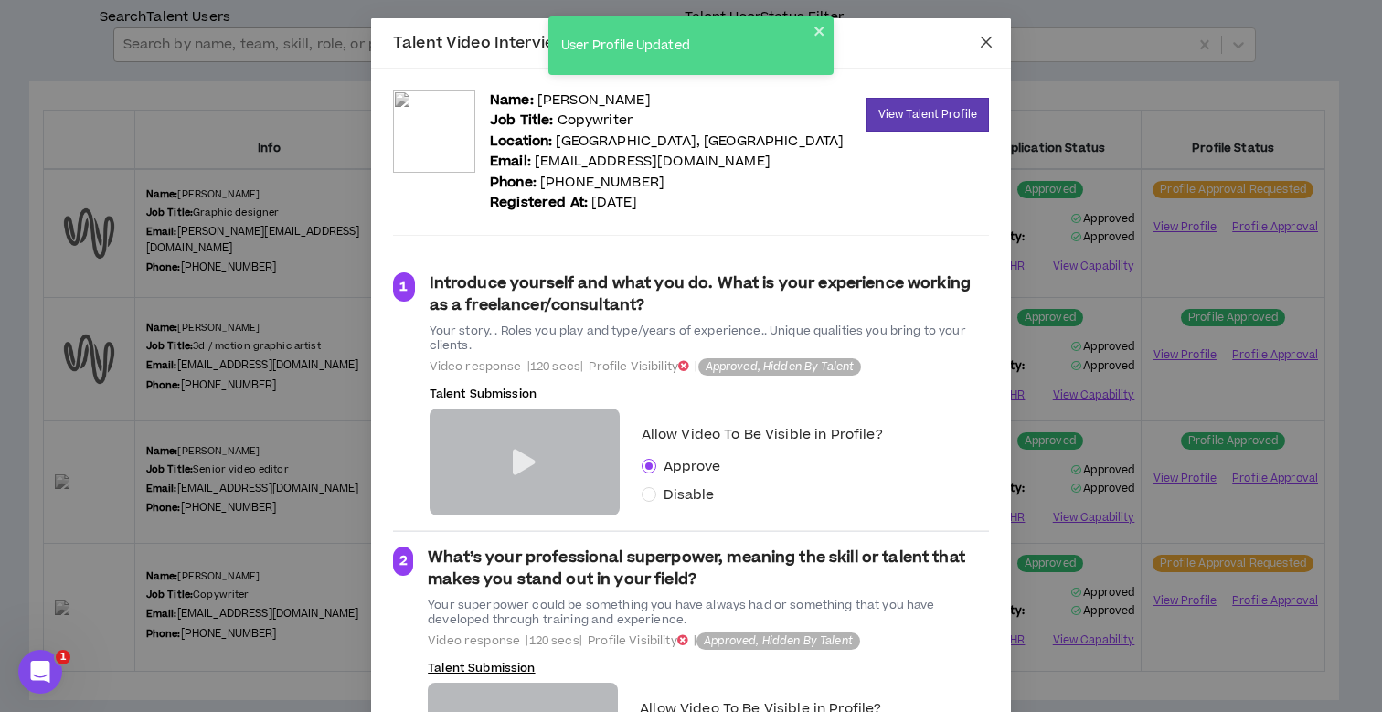
click at [985, 42] on icon "close" at bounding box center [986, 42] width 15 height 15
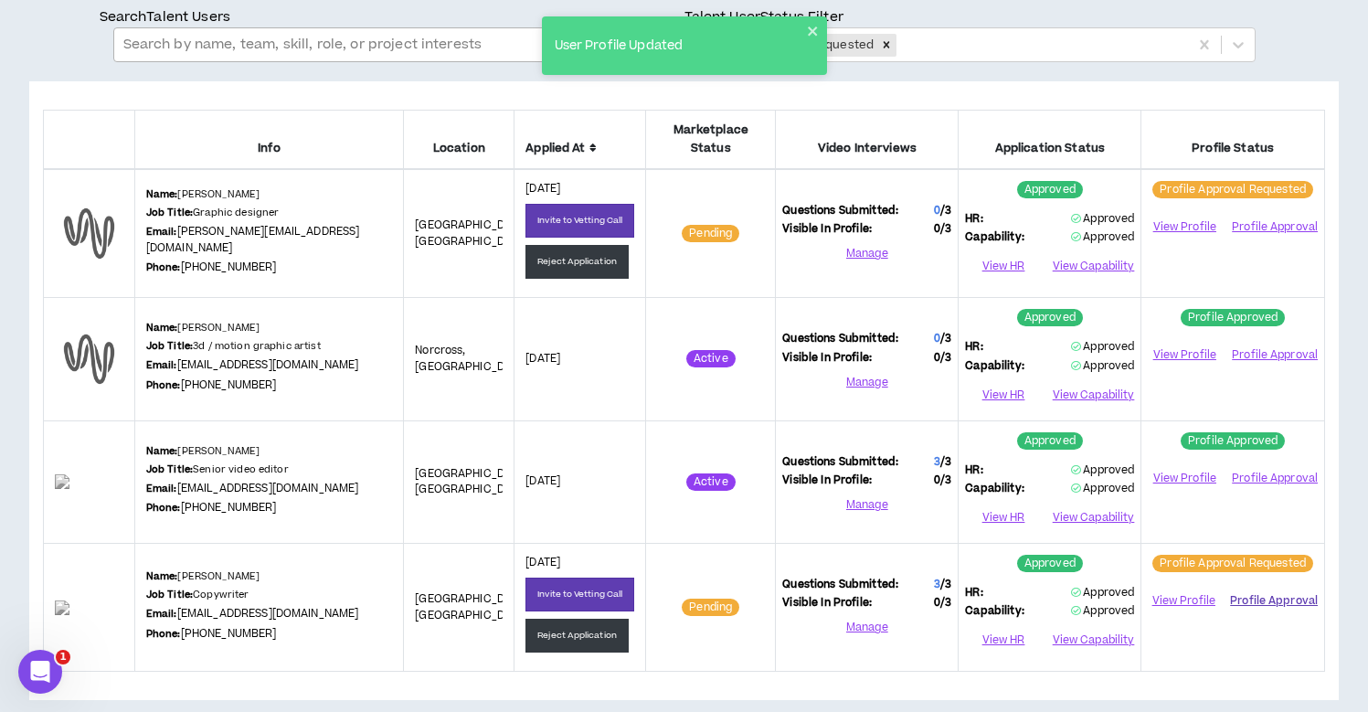
click at [1283, 587] on button "Profile Approval" at bounding box center [1274, 600] width 88 height 27
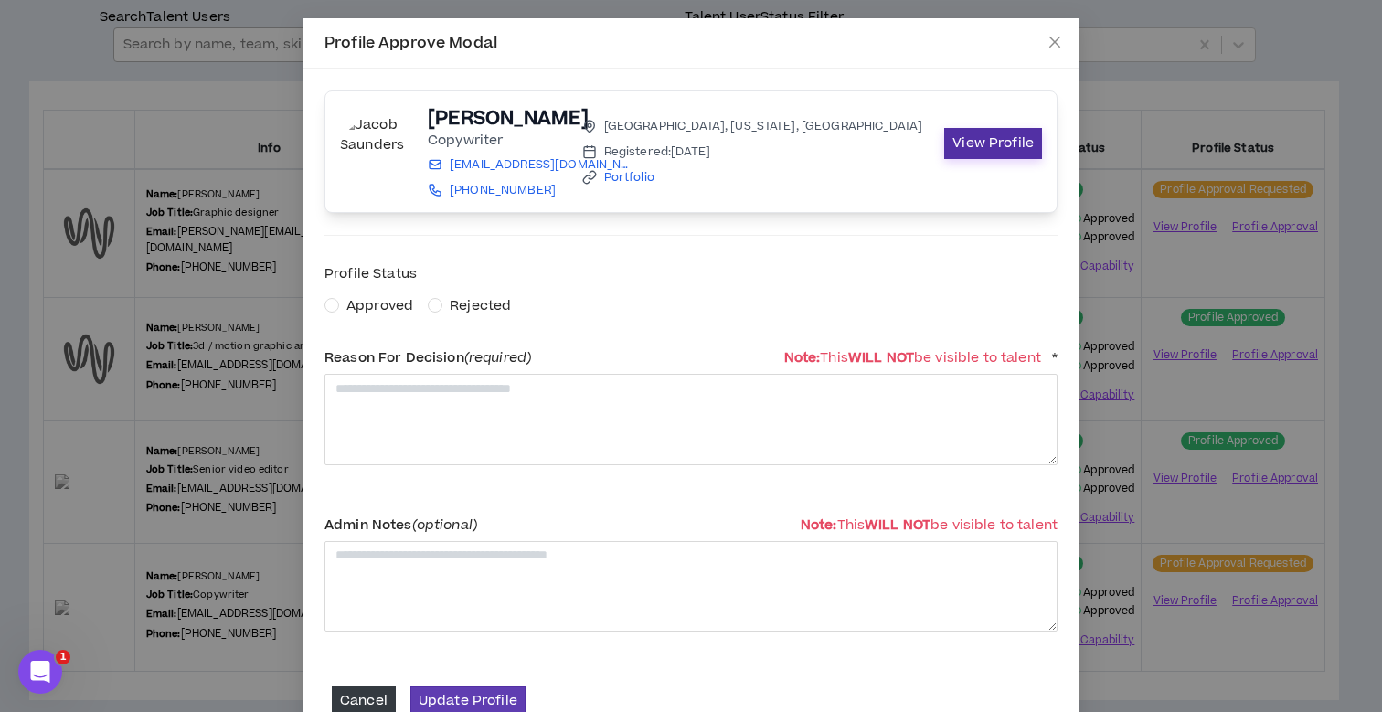
click at [976, 146] on link "View Profile" at bounding box center [993, 143] width 98 height 31
click at [348, 308] on span "Approved" at bounding box center [379, 305] width 67 height 19
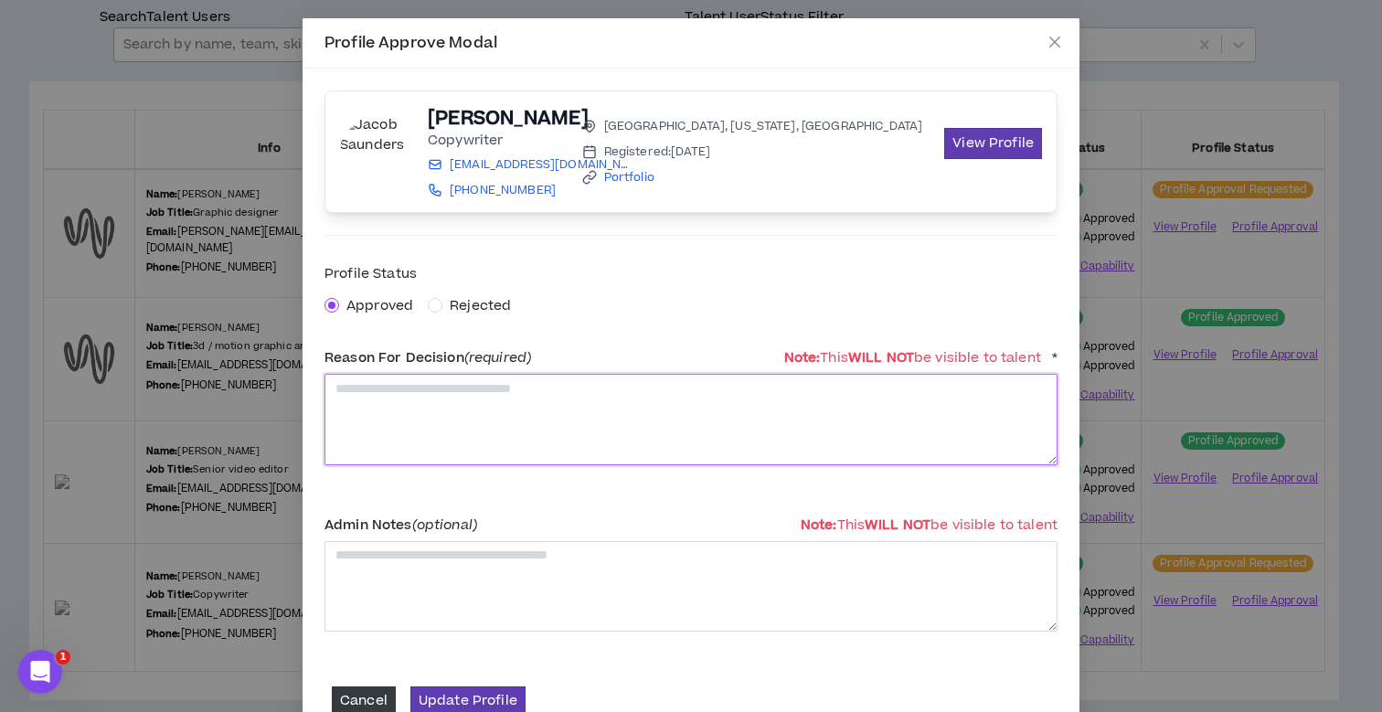
click at [368, 424] on textarea at bounding box center [691, 419] width 733 height 90
type textarea "**********"
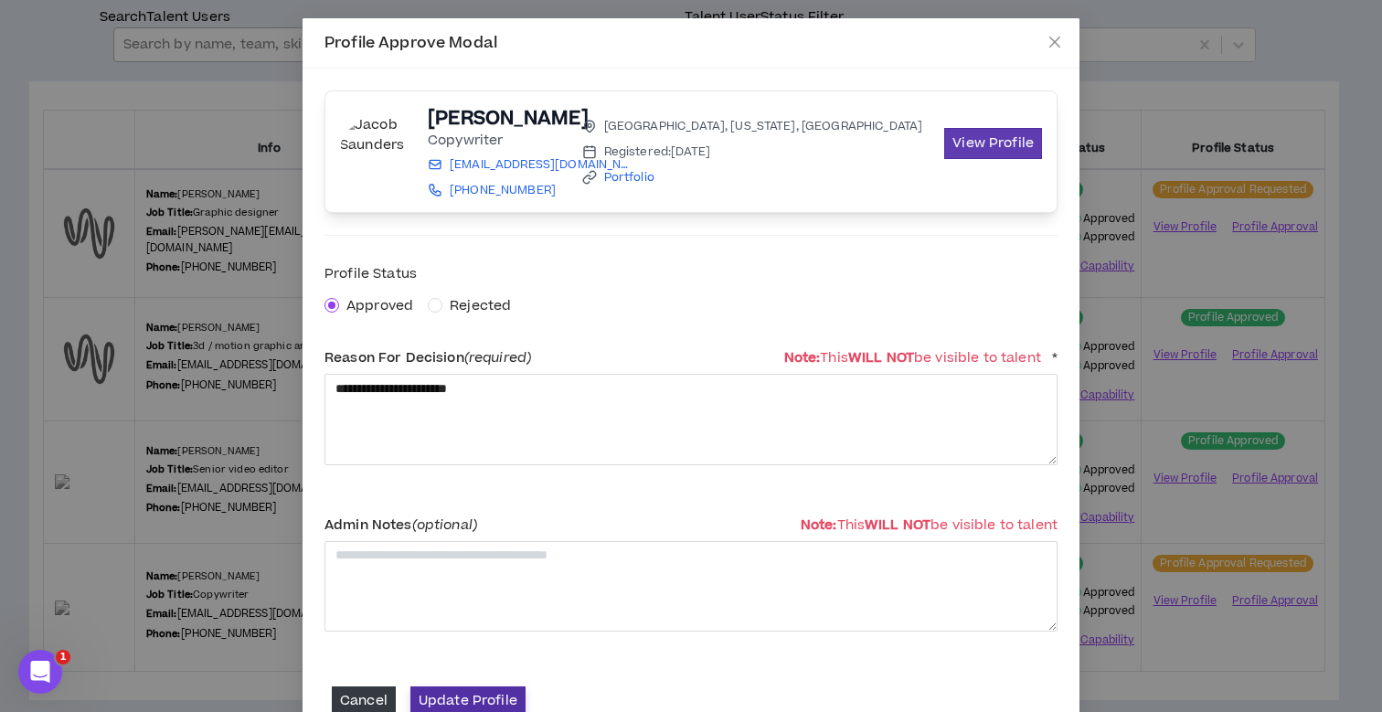
click at [452, 702] on button "Update Profile" at bounding box center [467, 701] width 115 height 28
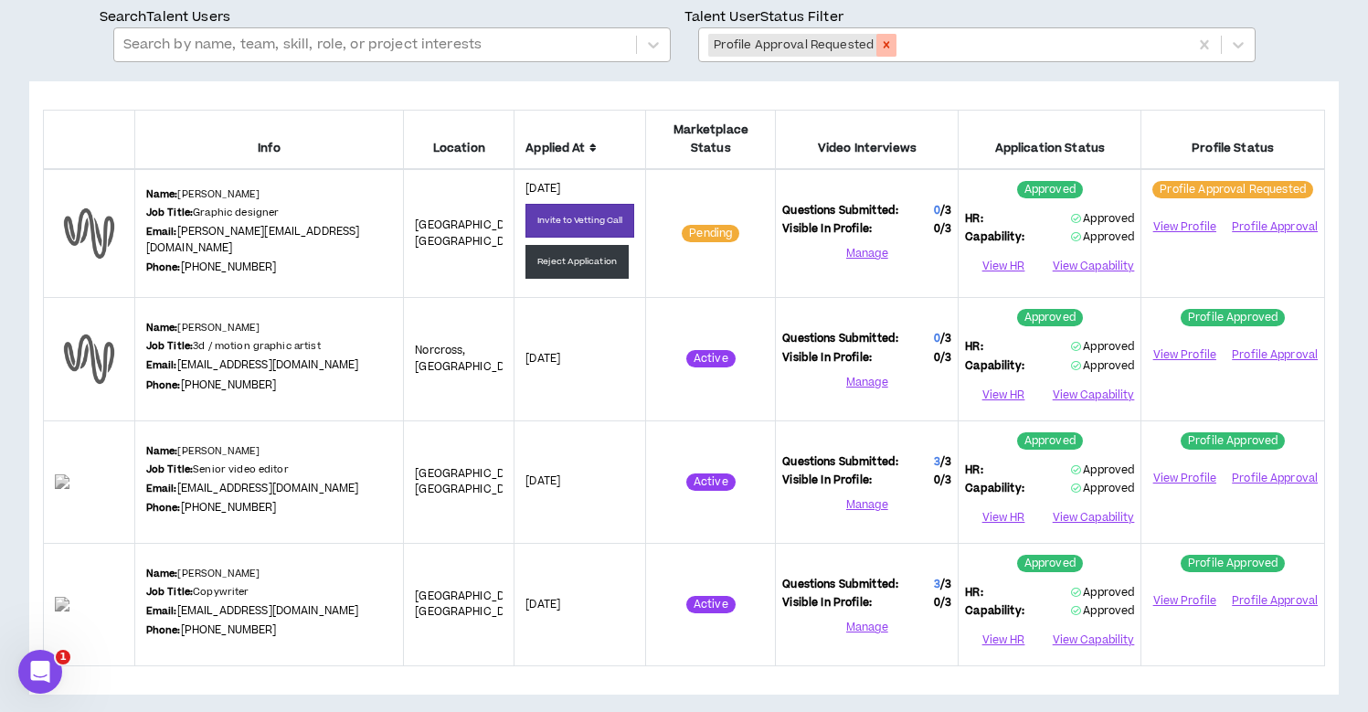
click at [884, 43] on icon "Remove Profile Approval Requested" at bounding box center [887, 45] width 6 height 6
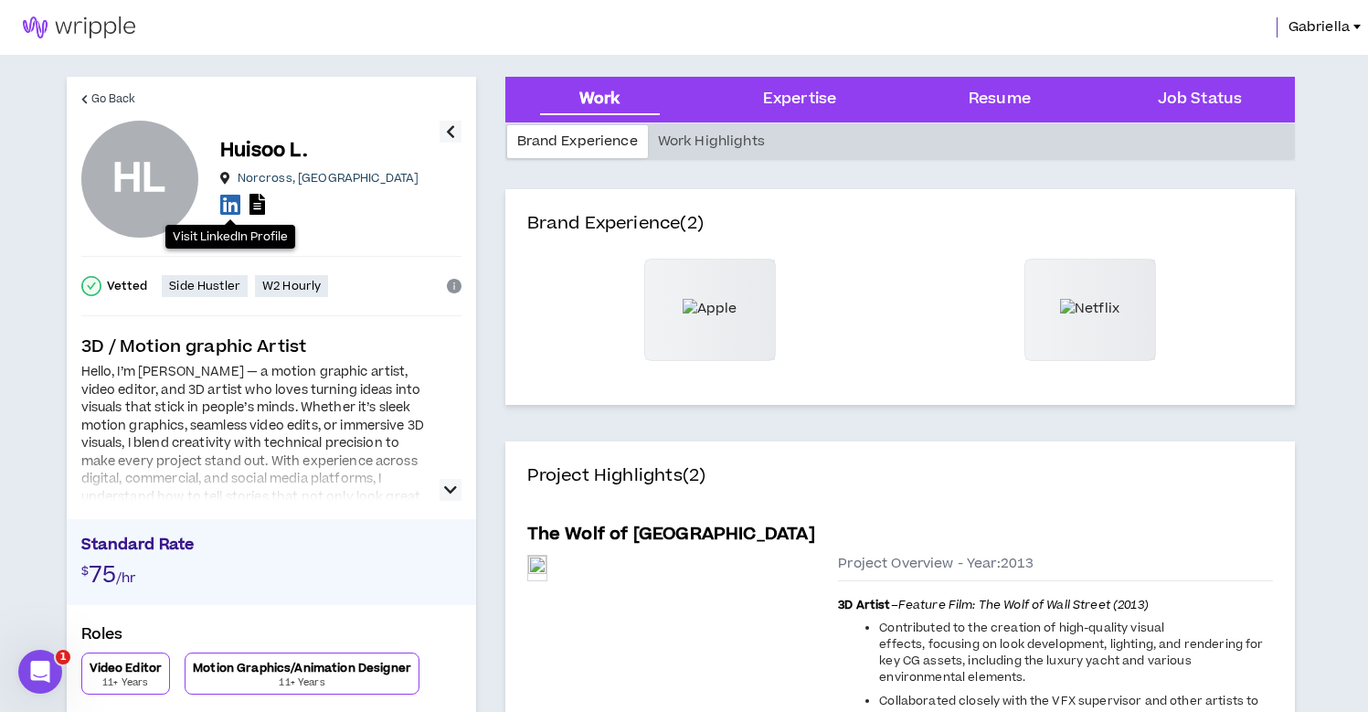
click at [227, 207] on icon at bounding box center [230, 204] width 20 height 23
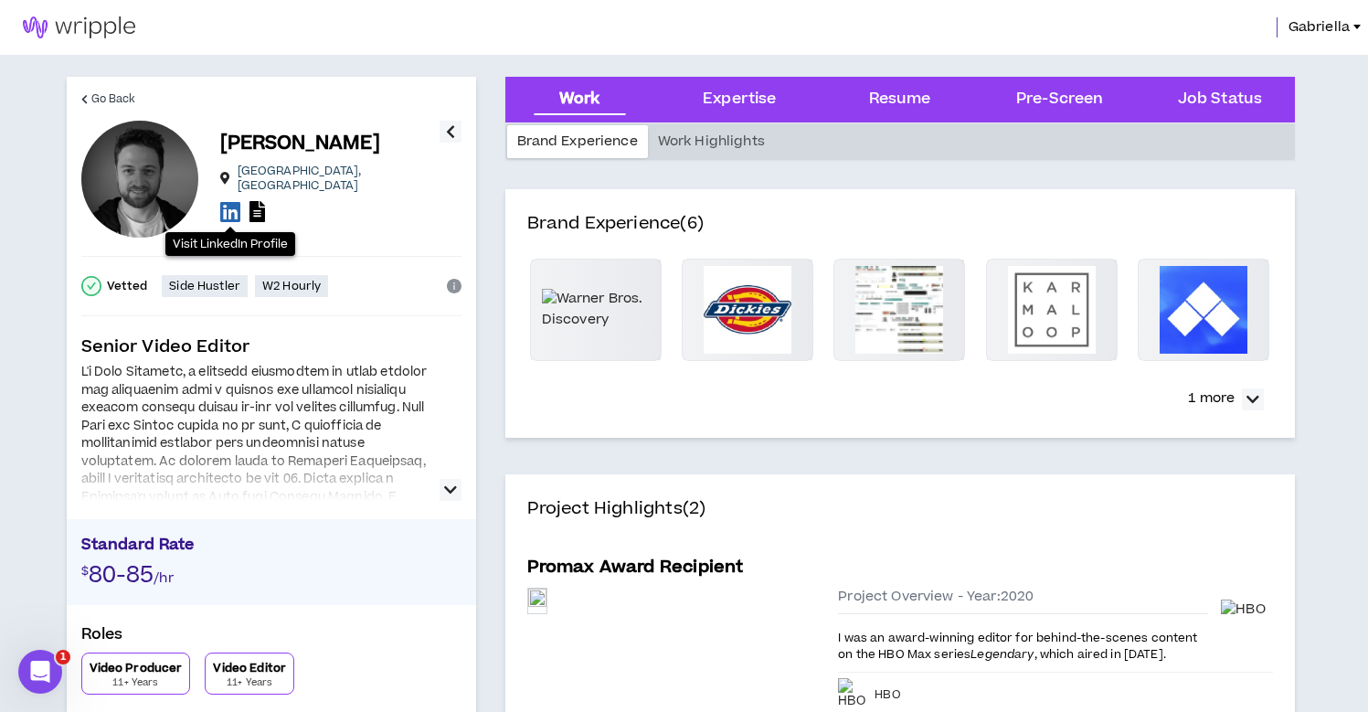
click at [234, 204] on icon at bounding box center [230, 211] width 20 height 23
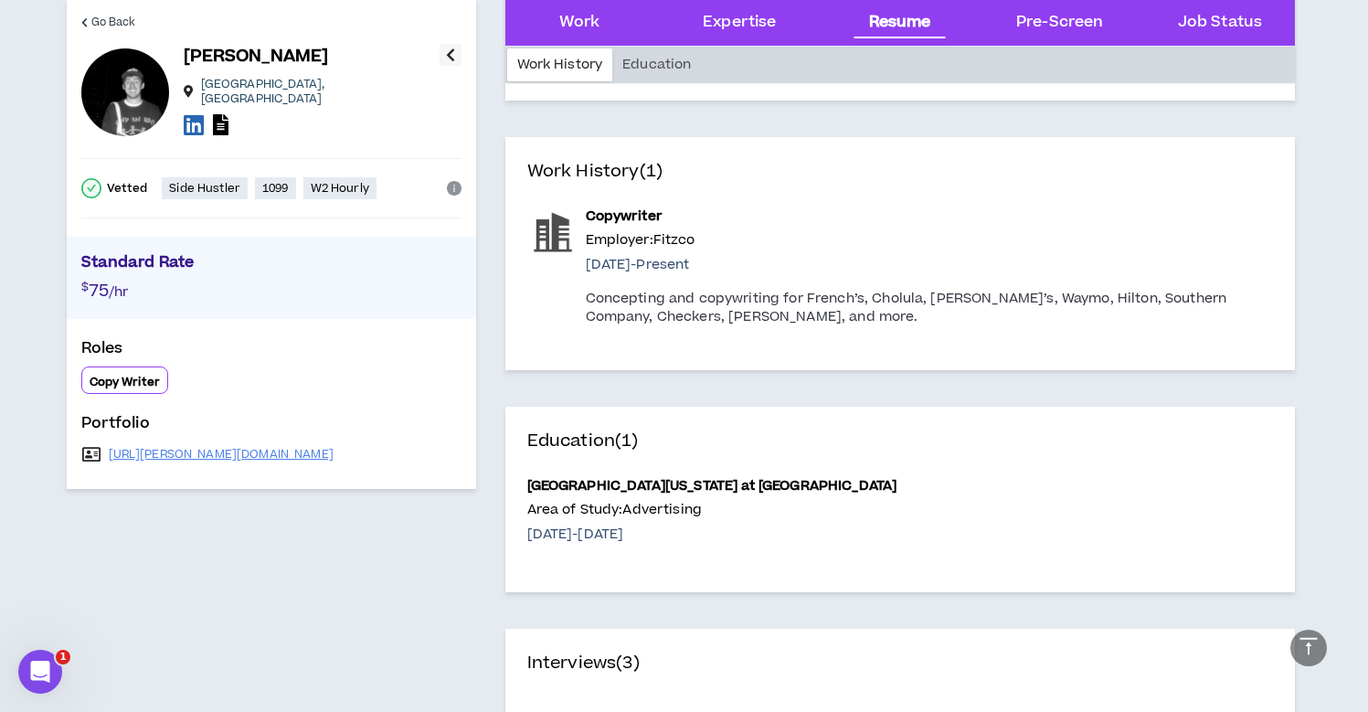
scroll to position [2228, 0]
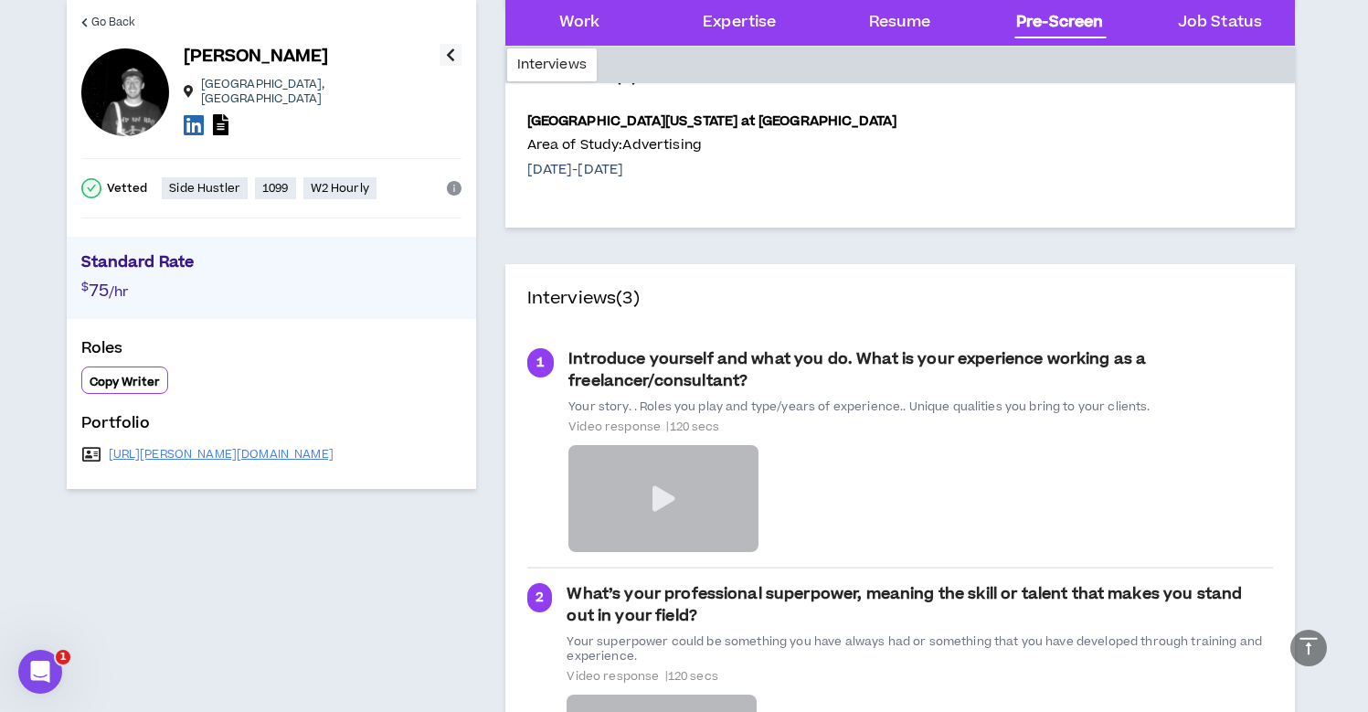
click at [197, 113] on icon at bounding box center [194, 124] width 20 height 23
